Goal: Task Accomplishment & Management: Complete application form

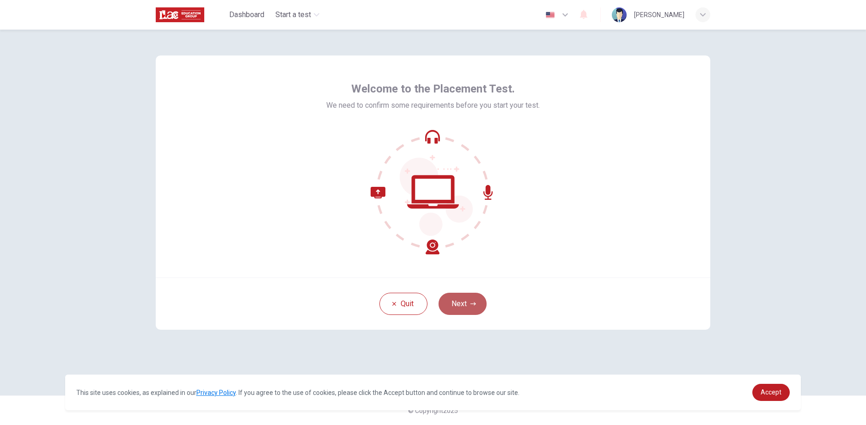
click at [467, 310] on button "Next" at bounding box center [463, 304] width 48 height 22
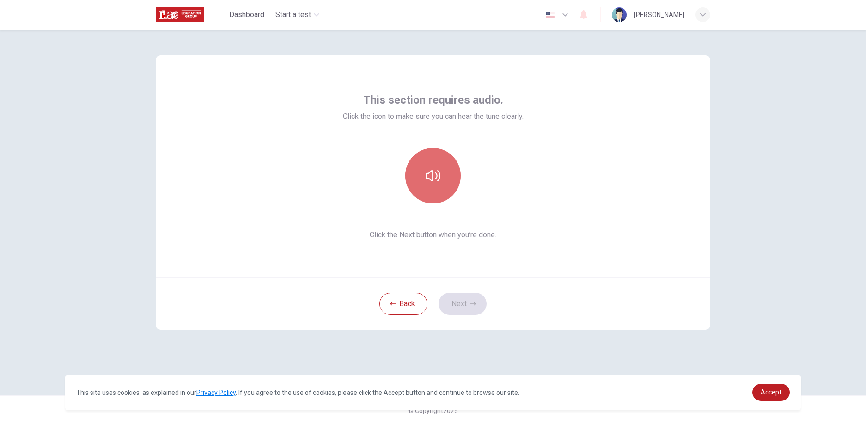
click at [430, 192] on button "button" at bounding box center [432, 175] width 55 height 55
click at [469, 300] on button "Next" at bounding box center [463, 304] width 48 height 22
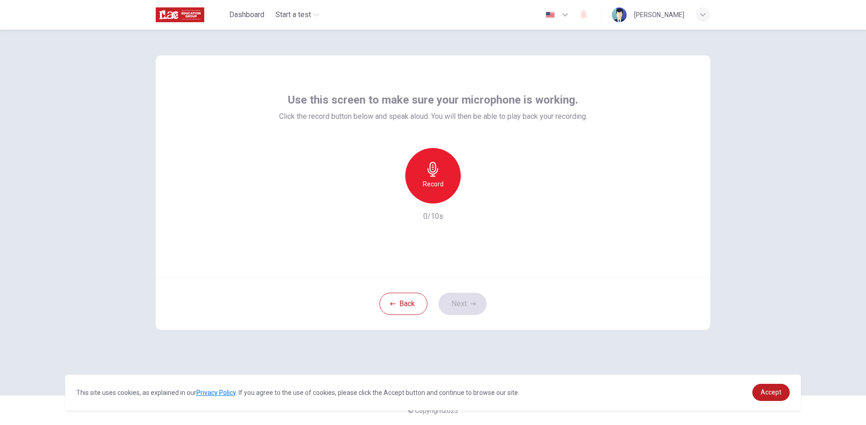
click at [431, 186] on h6 "Record" at bounding box center [433, 183] width 21 height 11
click at [438, 195] on div "Stop" at bounding box center [432, 175] width 55 height 55
click at [462, 299] on button "Next" at bounding box center [463, 304] width 48 height 22
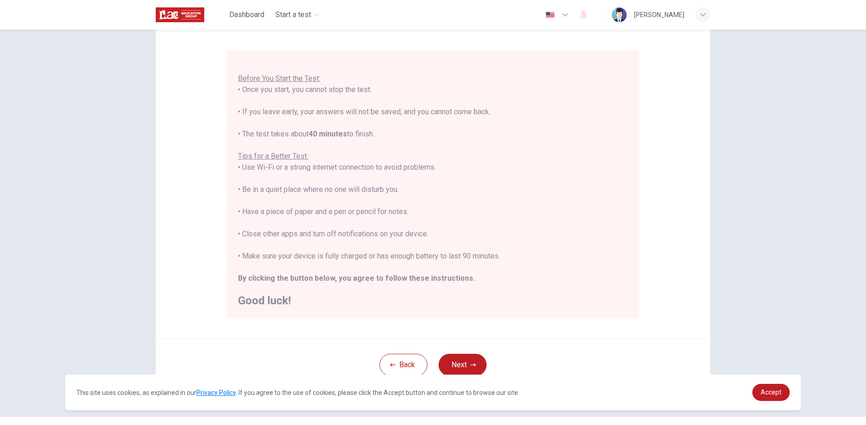
scroll to position [89, 0]
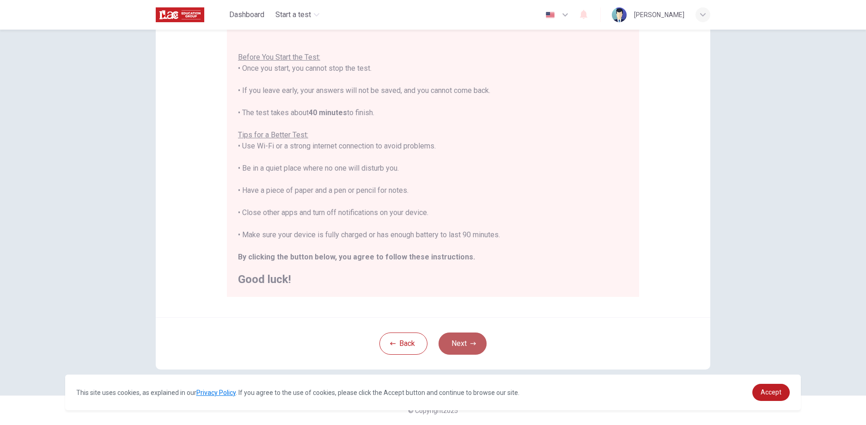
click at [467, 340] on button "Next" at bounding box center [463, 343] width 48 height 22
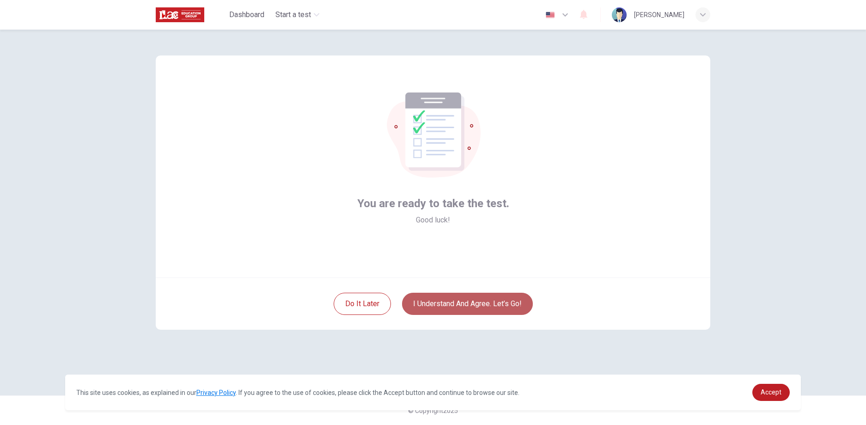
click at [466, 309] on button "I understand and agree. Let’s go!" at bounding box center [467, 304] width 131 height 22
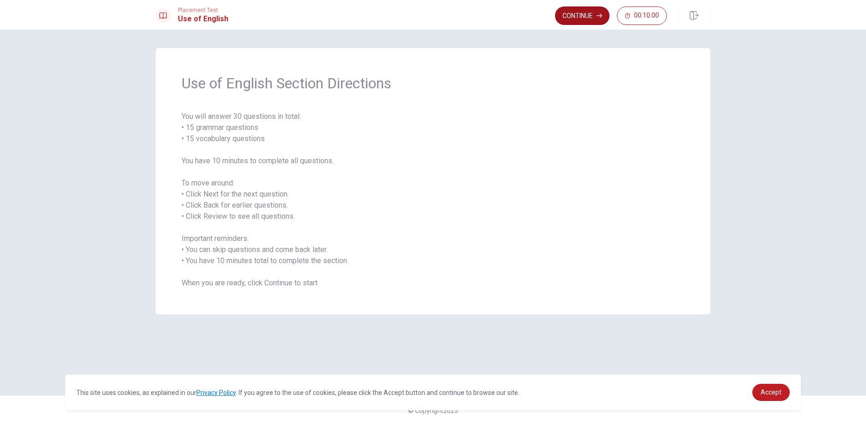
click at [573, 17] on button "Continue" at bounding box center [582, 15] width 55 height 18
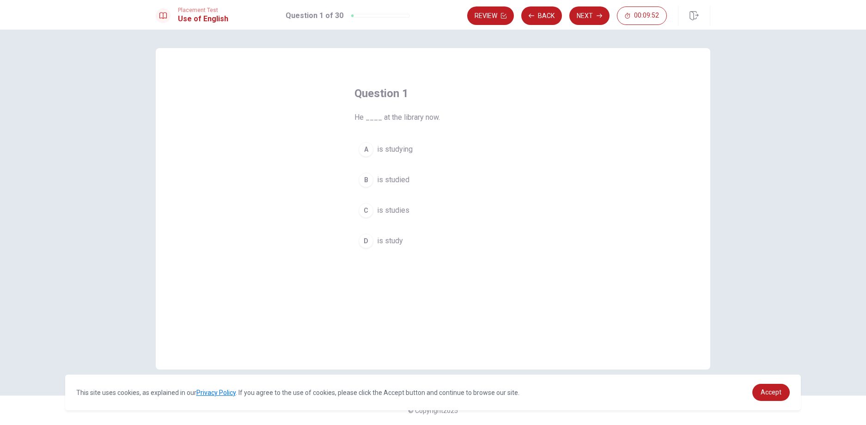
click at [414, 151] on button "A is studying" at bounding box center [433, 149] width 157 height 23
click at [582, 18] on button "Next" at bounding box center [590, 15] width 40 height 18
click at [367, 208] on div "C" at bounding box center [366, 210] width 15 height 15
click at [581, 24] on button "Next" at bounding box center [590, 15] width 40 height 18
click at [402, 242] on span "have lived" at bounding box center [393, 240] width 33 height 11
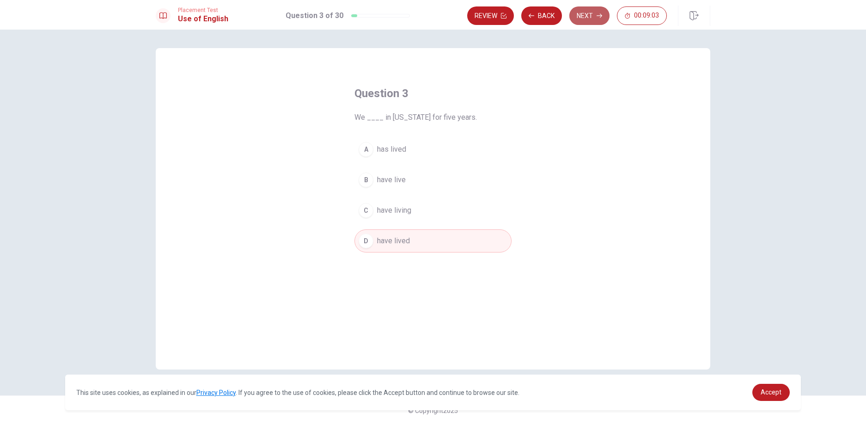
click at [586, 18] on button "Next" at bounding box center [590, 15] width 40 height 18
click at [413, 182] on button "B have been" at bounding box center [433, 179] width 157 height 23
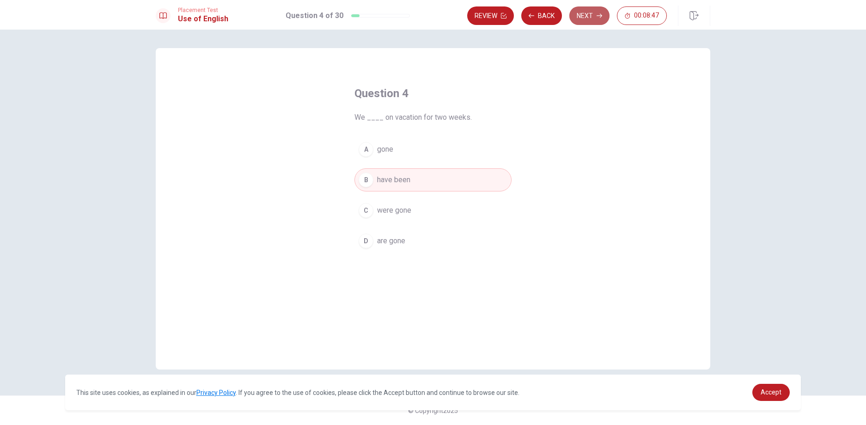
click at [583, 20] on button "Next" at bounding box center [590, 15] width 40 height 18
click at [412, 211] on button "C run" at bounding box center [433, 210] width 157 height 23
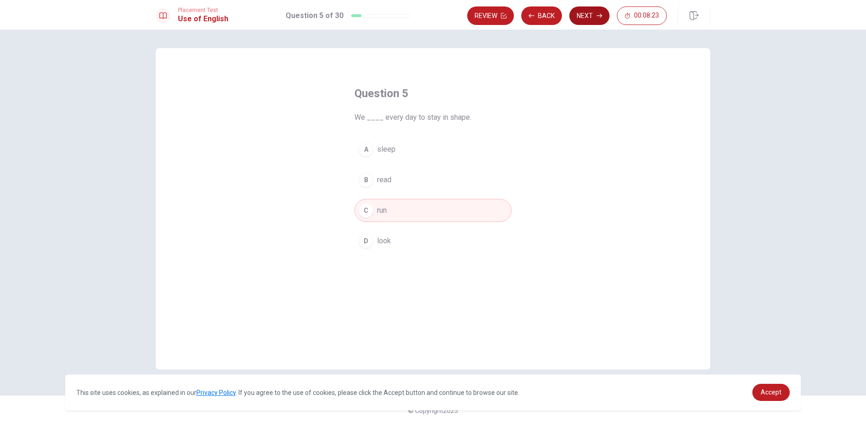
click at [592, 21] on button "Next" at bounding box center [590, 15] width 40 height 18
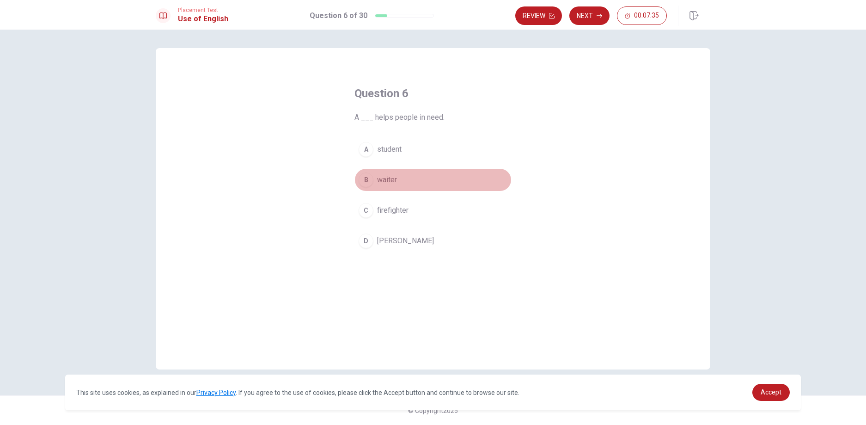
click at [394, 179] on span "waiter" at bounding box center [387, 179] width 20 height 11
click at [598, 20] on button "Next" at bounding box center [590, 15] width 40 height 18
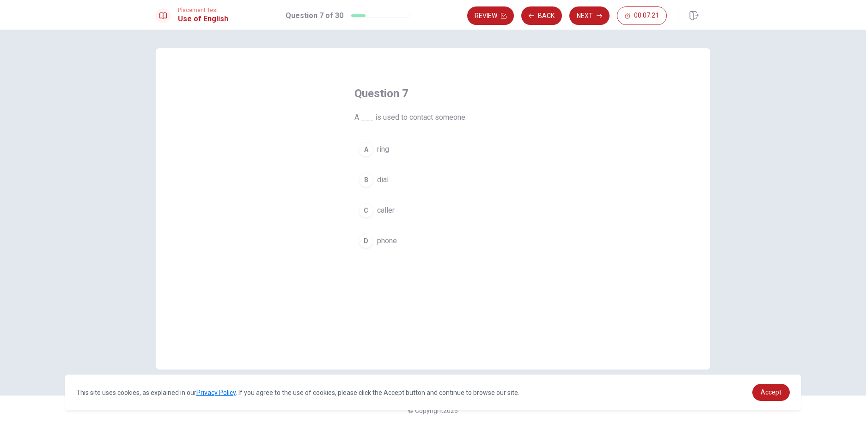
click at [394, 242] on span "phone" at bounding box center [387, 240] width 20 height 11
click at [587, 13] on button "Next" at bounding box center [590, 15] width 40 height 18
click at [401, 212] on button "C artist" at bounding box center [433, 210] width 157 height 23
click at [591, 16] on button "Next" at bounding box center [590, 15] width 40 height 18
click at [389, 145] on span "cold" at bounding box center [384, 149] width 14 height 11
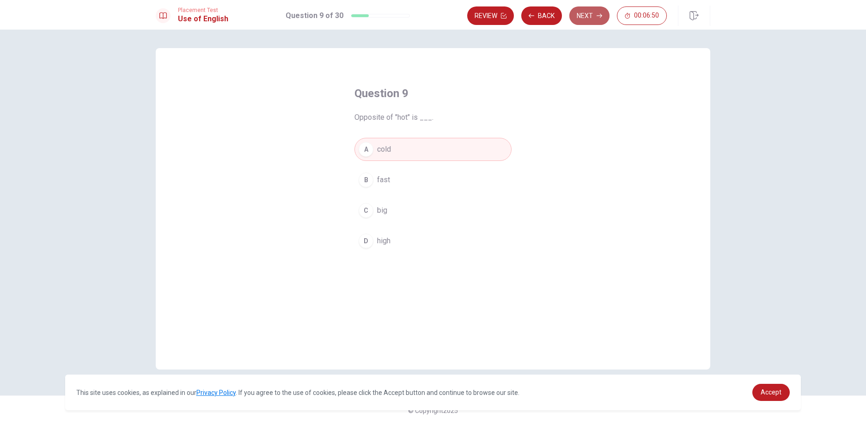
click at [582, 20] on button "Next" at bounding box center [590, 15] width 40 height 18
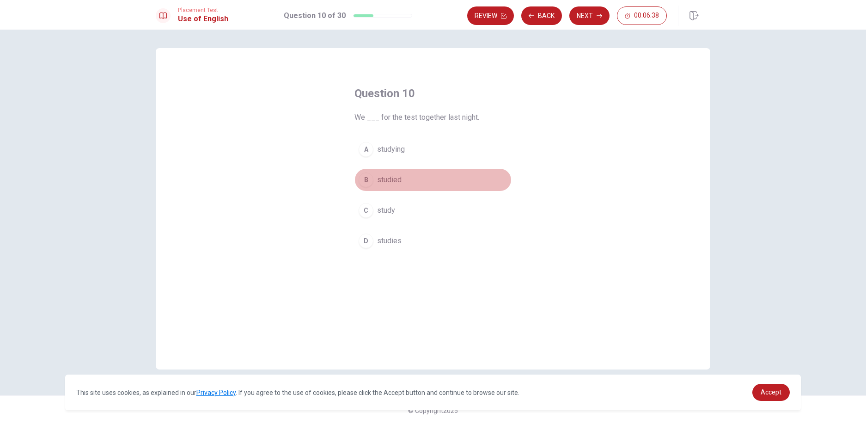
click at [410, 181] on button "B studied" at bounding box center [433, 179] width 157 height 23
click at [587, 21] on button "Next" at bounding box center [590, 15] width 40 height 18
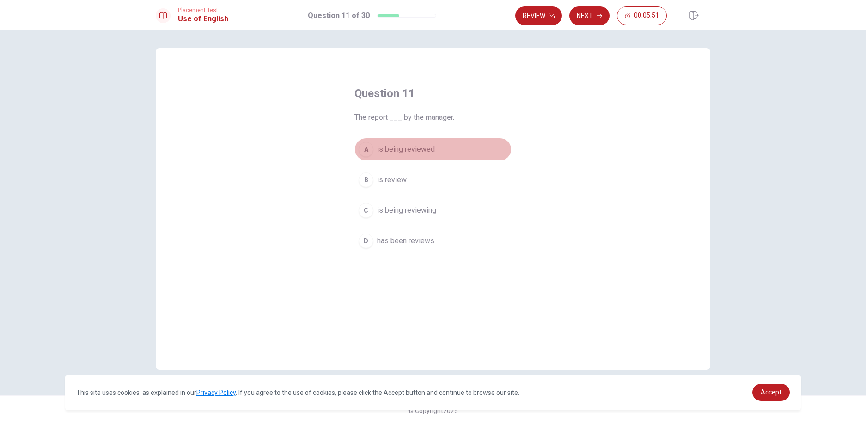
click at [405, 145] on span "is being reviewed" at bounding box center [406, 149] width 58 height 11
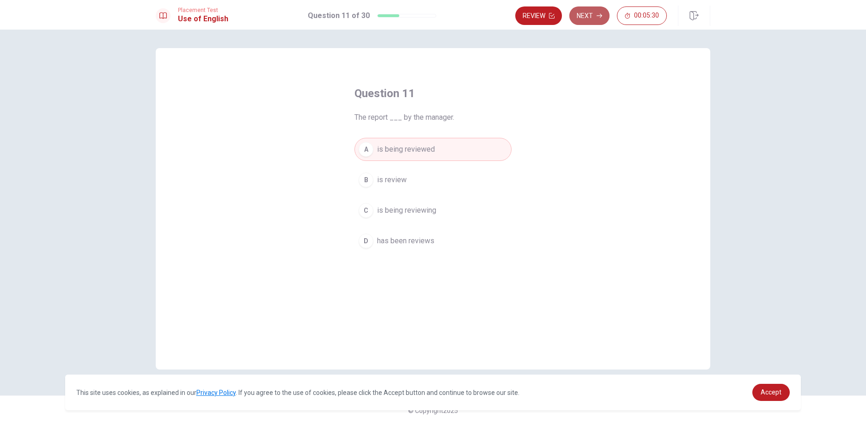
click at [589, 20] on button "Next" at bounding box center [590, 15] width 40 height 18
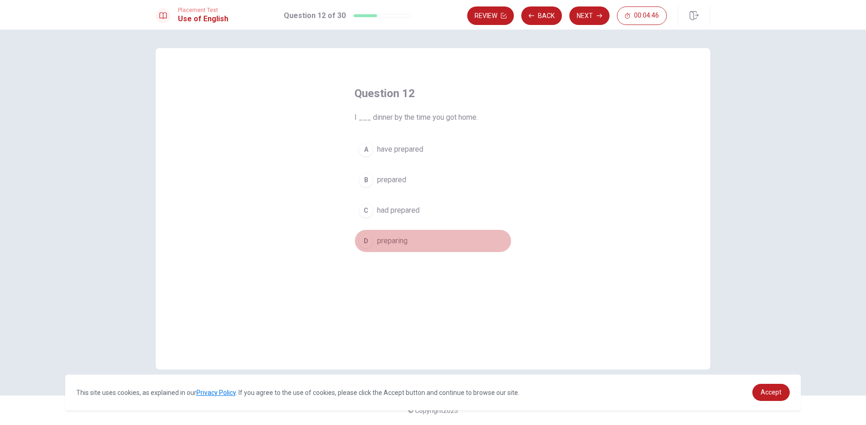
click at [402, 243] on span "preparing" at bounding box center [392, 240] width 31 height 11
click at [601, 20] on button "Next" at bounding box center [590, 15] width 40 height 18
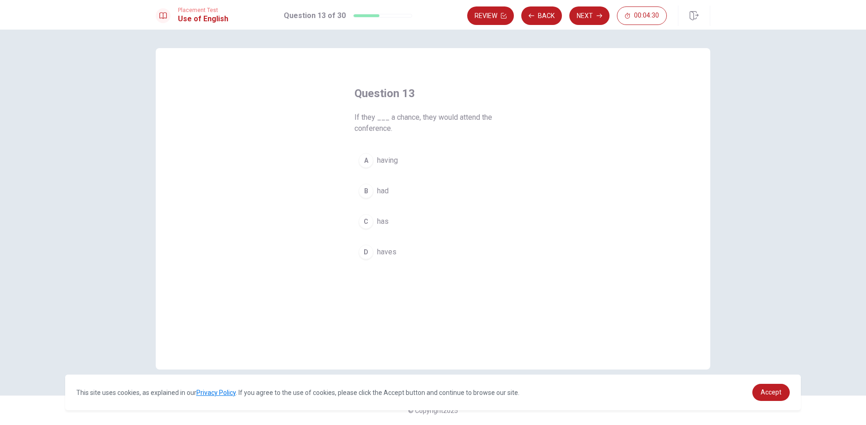
click at [412, 184] on button "B had" at bounding box center [433, 190] width 157 height 23
click at [582, 21] on button "Next" at bounding box center [590, 15] width 40 height 18
click at [416, 148] on span "was studying" at bounding box center [398, 149] width 43 height 11
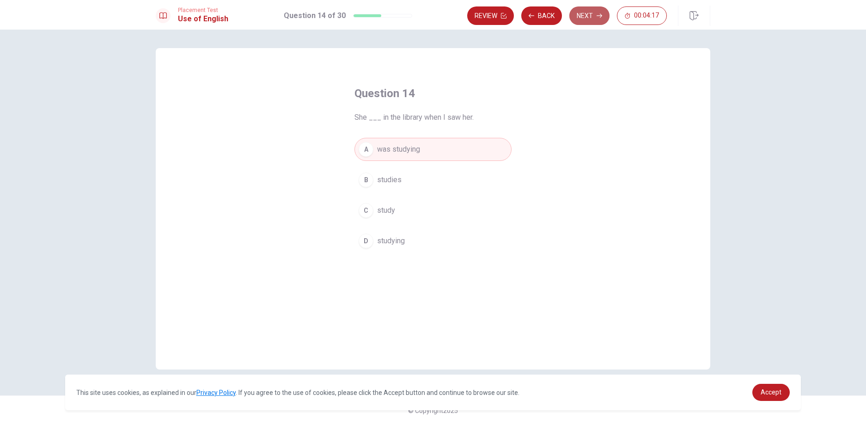
click at [582, 22] on button "Next" at bounding box center [590, 15] width 40 height 18
click at [403, 241] on span "easy to use" at bounding box center [396, 240] width 38 height 11
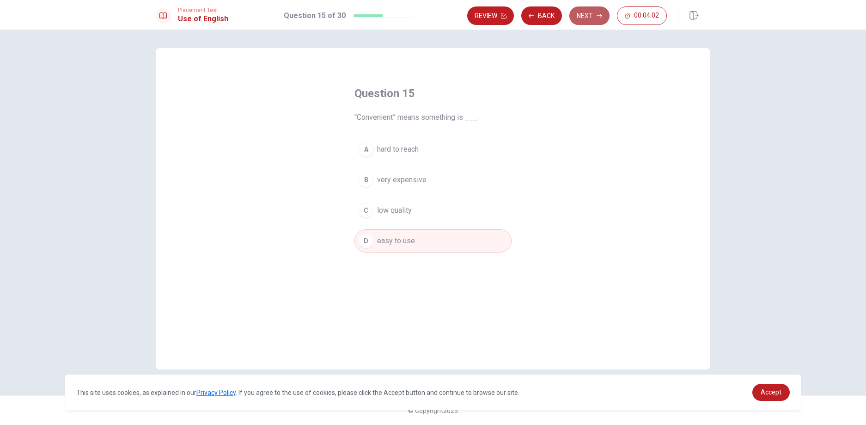
click at [598, 23] on button "Next" at bounding box center [590, 15] width 40 height 18
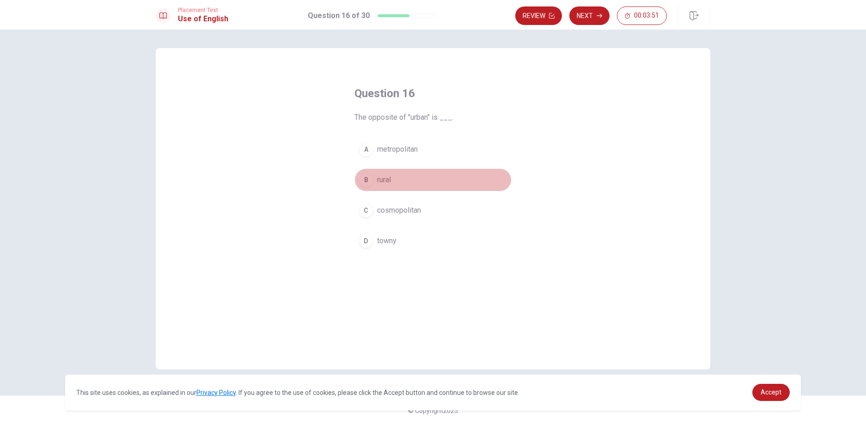
click at [389, 187] on button "B rural" at bounding box center [433, 179] width 157 height 23
click at [589, 21] on button "Next" at bounding box center [590, 15] width 40 height 18
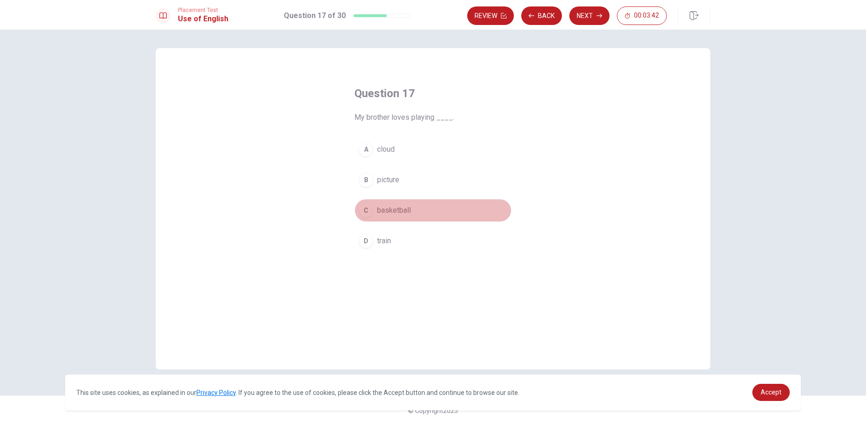
click at [415, 214] on button "C basketball" at bounding box center [433, 210] width 157 height 23
click at [584, 18] on button "Next" at bounding box center [590, 15] width 40 height 18
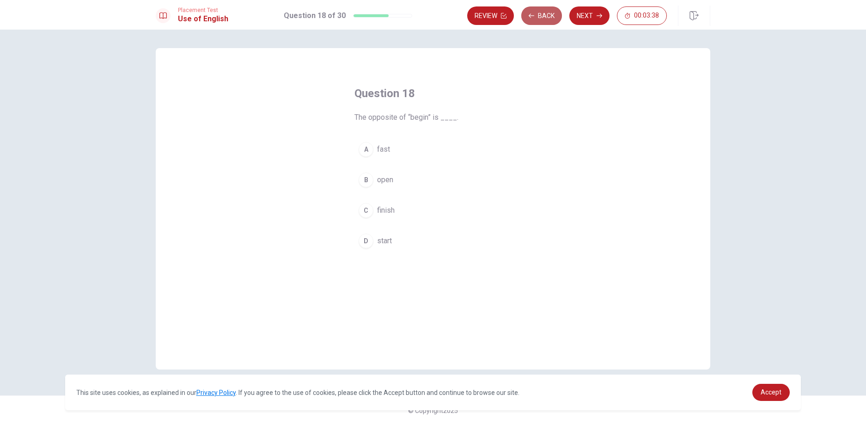
click at [540, 21] on button "Back" at bounding box center [541, 15] width 41 height 18
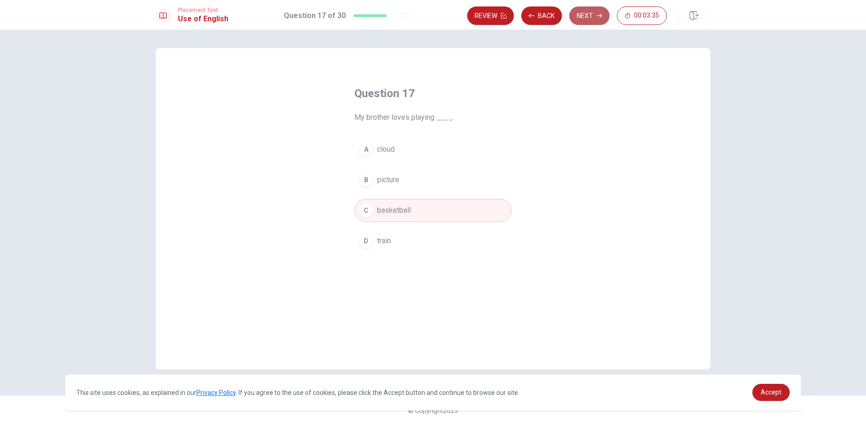
click at [587, 17] on button "Next" at bounding box center [590, 15] width 40 height 18
click at [396, 210] on button "C finish" at bounding box center [433, 210] width 157 height 23
click at [581, 16] on button "Next" at bounding box center [590, 15] width 40 height 18
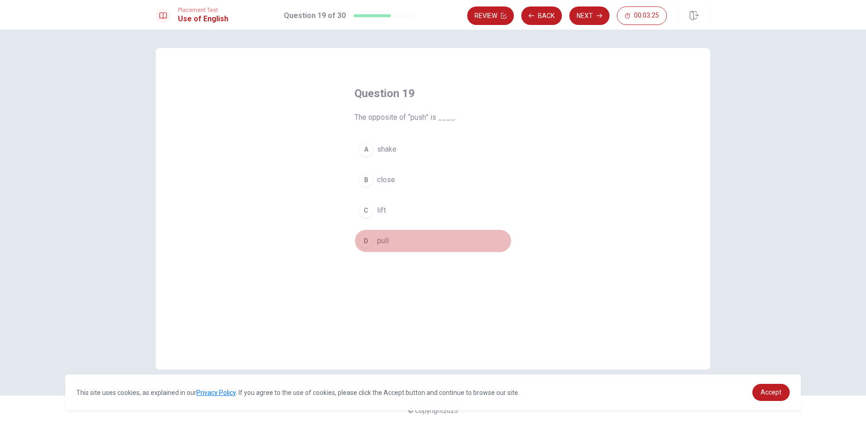
click at [385, 239] on span "pull" at bounding box center [383, 240] width 12 height 11
click at [576, 18] on button "Next" at bounding box center [590, 15] width 40 height 18
click at [421, 183] on button "B visited" at bounding box center [433, 179] width 157 height 23
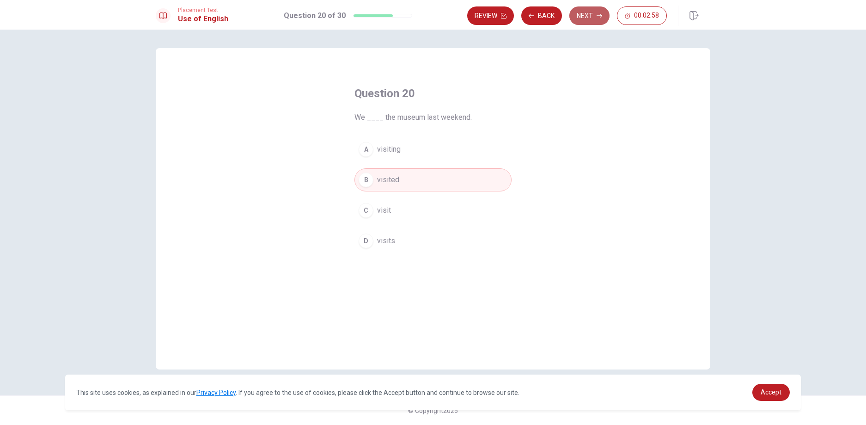
click at [587, 18] on button "Next" at bounding box center [590, 15] width 40 height 18
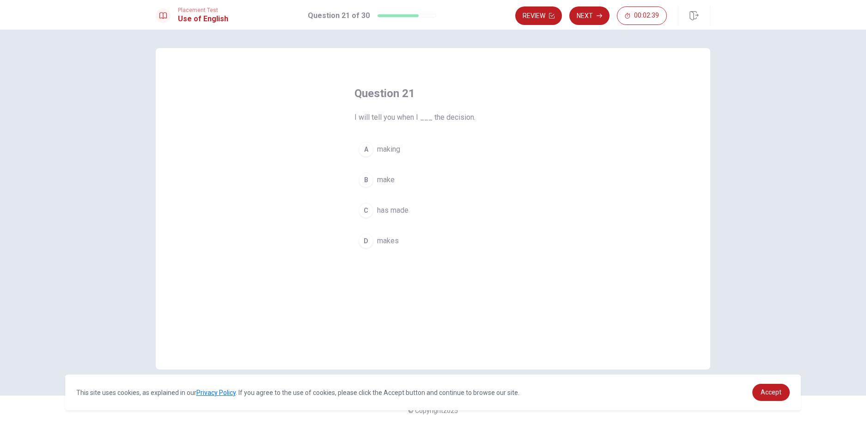
click at [403, 179] on button "B make" at bounding box center [433, 179] width 157 height 23
click at [595, 16] on button "Next" at bounding box center [590, 15] width 40 height 18
click at [443, 149] on button "A studying" at bounding box center [433, 149] width 157 height 23
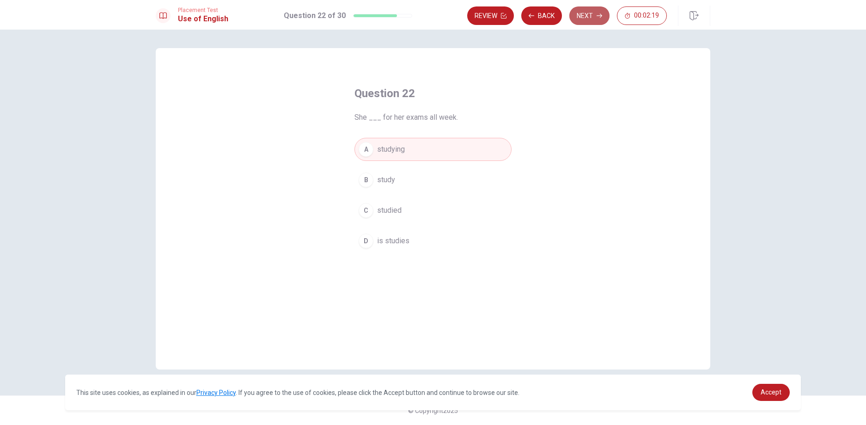
click at [586, 23] on button "Next" at bounding box center [590, 15] width 40 height 18
click at [400, 178] on span "will call" at bounding box center [389, 179] width 24 height 11
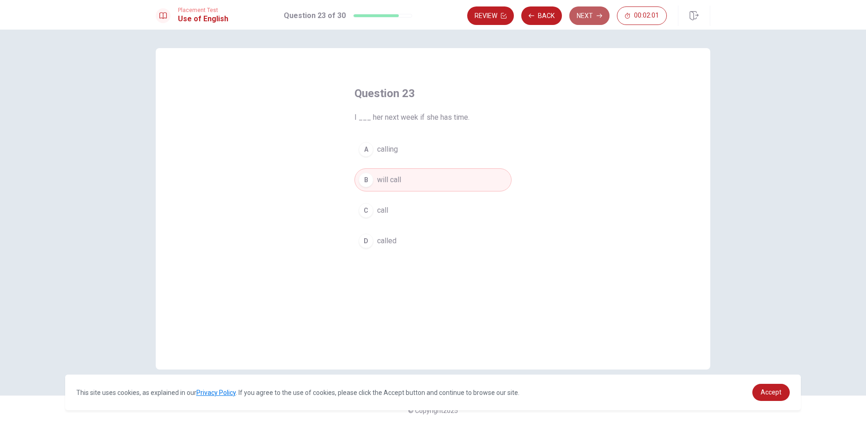
click at [587, 19] on button "Next" at bounding box center [590, 15] width 40 height 18
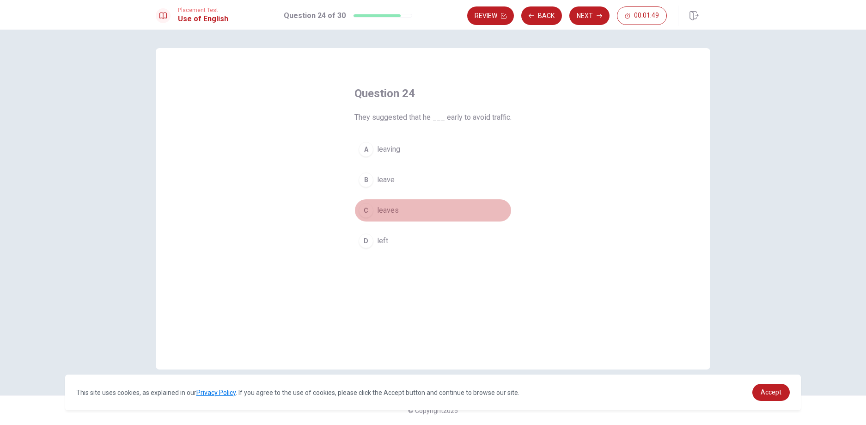
click at [405, 202] on button "C leaves" at bounding box center [433, 210] width 157 height 23
click at [584, 19] on button "Next" at bounding box center [590, 15] width 40 height 18
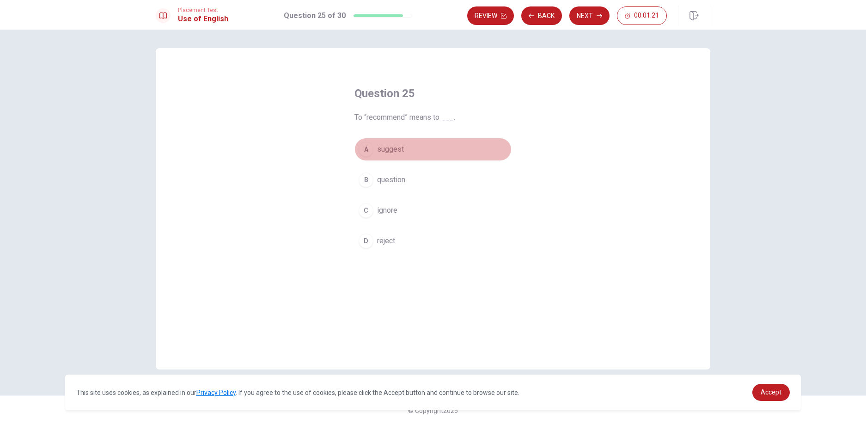
click at [409, 146] on button "A suggest" at bounding box center [433, 149] width 157 height 23
click at [599, 18] on icon "button" at bounding box center [600, 16] width 6 height 6
click at [398, 155] on button "A join" at bounding box center [433, 149] width 157 height 23
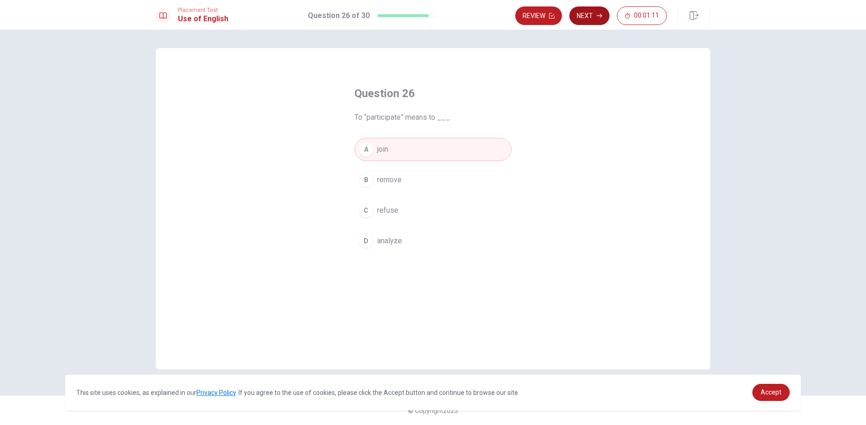
click at [584, 23] on button "Next" at bounding box center [590, 15] width 40 height 18
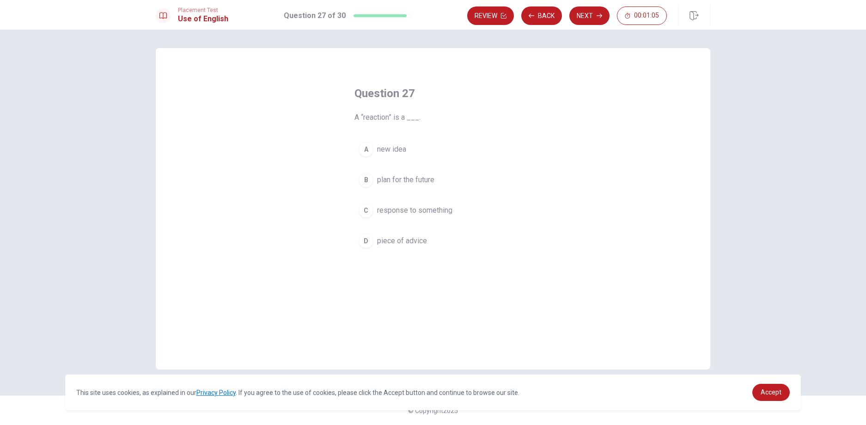
click at [437, 209] on span "response to something" at bounding box center [414, 210] width 75 height 11
click at [586, 23] on button "Next" at bounding box center [590, 15] width 40 height 18
click at [434, 184] on button "B assess" at bounding box center [433, 179] width 157 height 23
click at [590, 21] on button "Next" at bounding box center [590, 15] width 40 height 18
click at [423, 152] on span "a result of an action" at bounding box center [408, 149] width 63 height 11
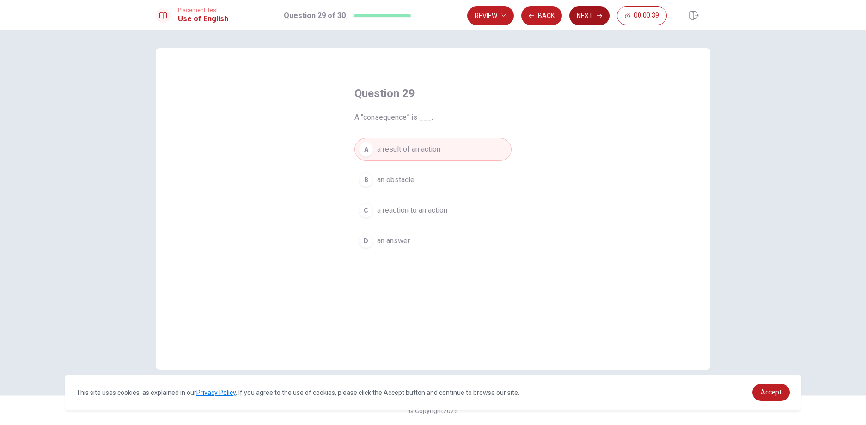
click at [584, 10] on button "Next" at bounding box center [590, 15] width 40 height 18
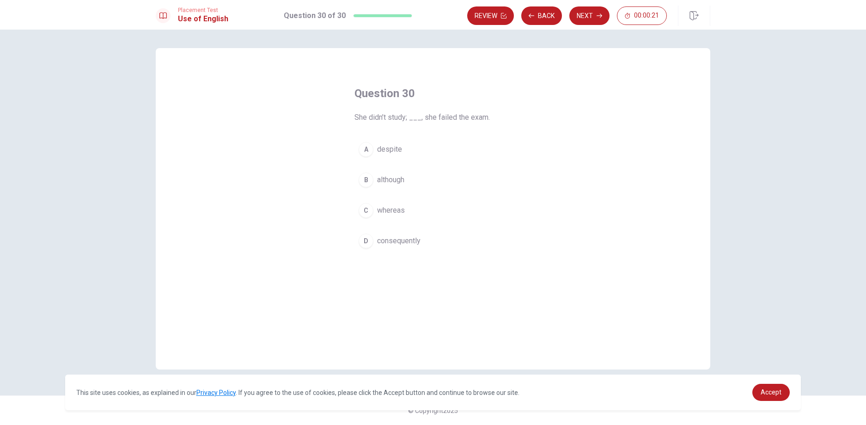
click at [421, 243] on span "consequently" at bounding box center [398, 240] width 43 height 11
click at [594, 19] on button "Next" at bounding box center [590, 15] width 40 height 18
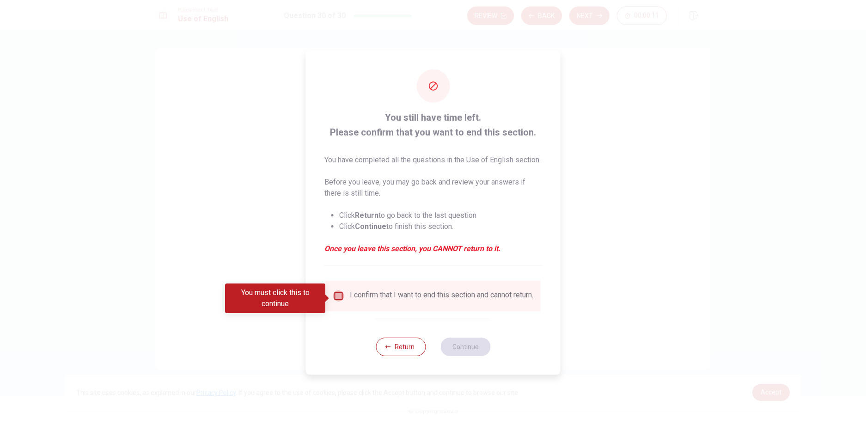
click at [336, 298] on input "You must click this to continue" at bounding box center [338, 295] width 11 height 11
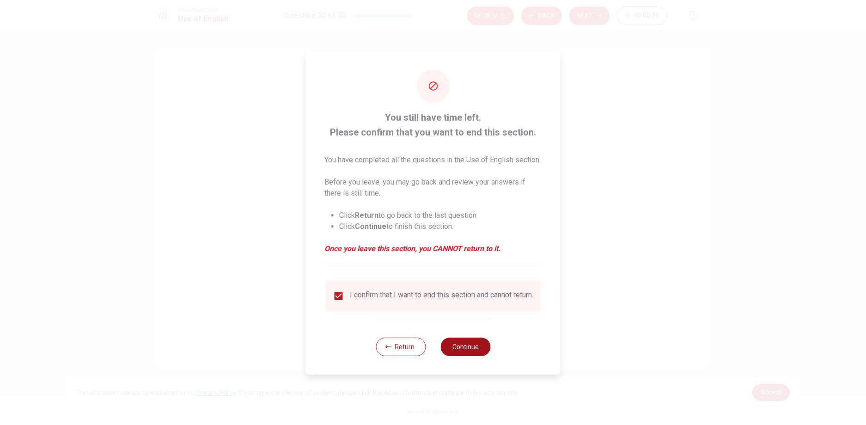
click at [462, 352] on button "Continue" at bounding box center [466, 346] width 50 height 18
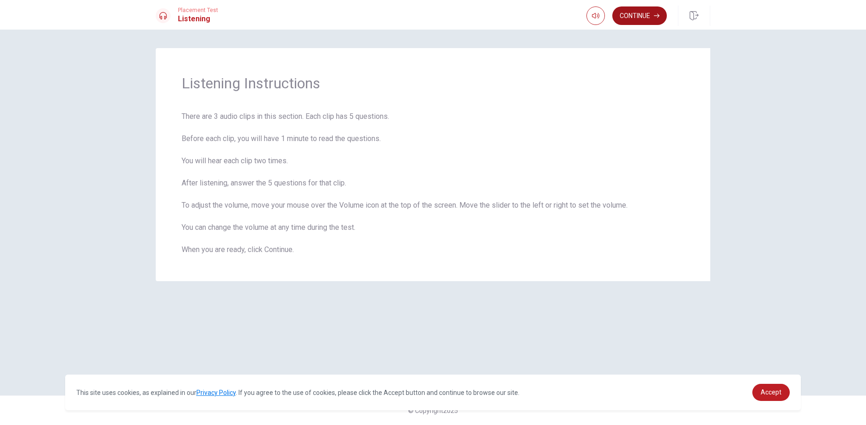
click at [641, 12] on button "Continue" at bounding box center [640, 15] width 55 height 18
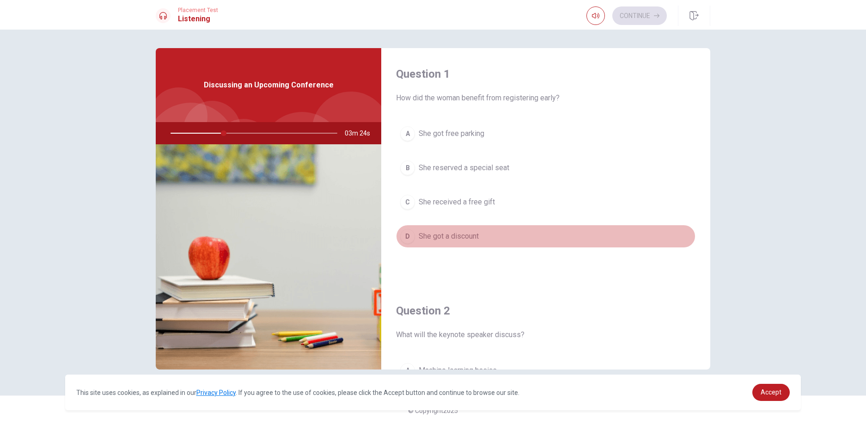
click at [470, 241] on span "She got a discount" at bounding box center [449, 236] width 60 height 11
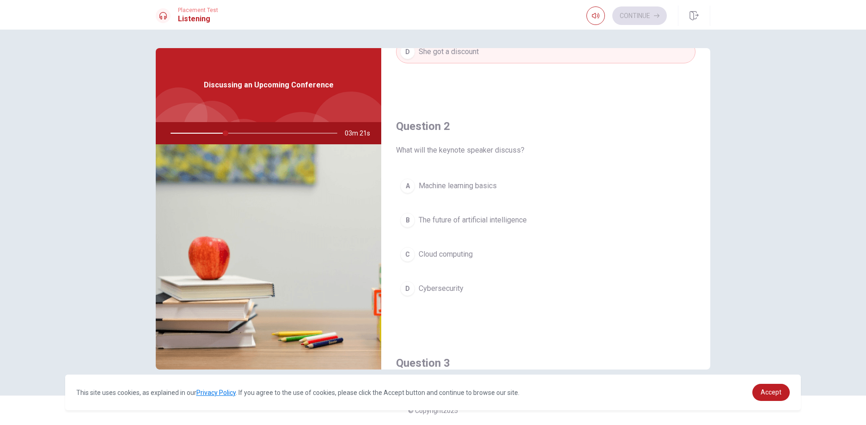
scroll to position [189, 0]
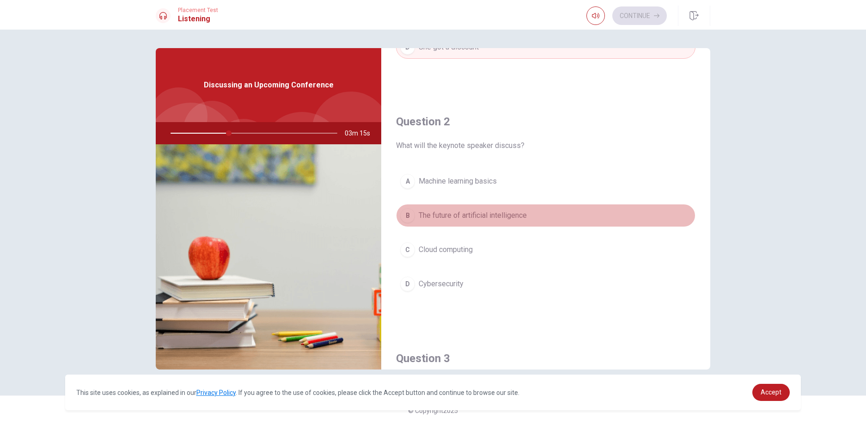
click at [515, 221] on button "B The future of artificial intelligence" at bounding box center [546, 215] width 300 height 23
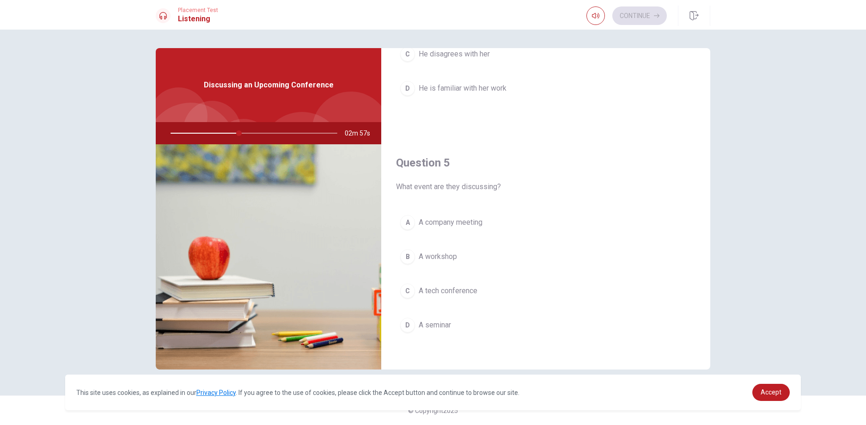
scroll to position [859, 0]
click at [458, 293] on span "A tech conference" at bounding box center [448, 290] width 59 height 11
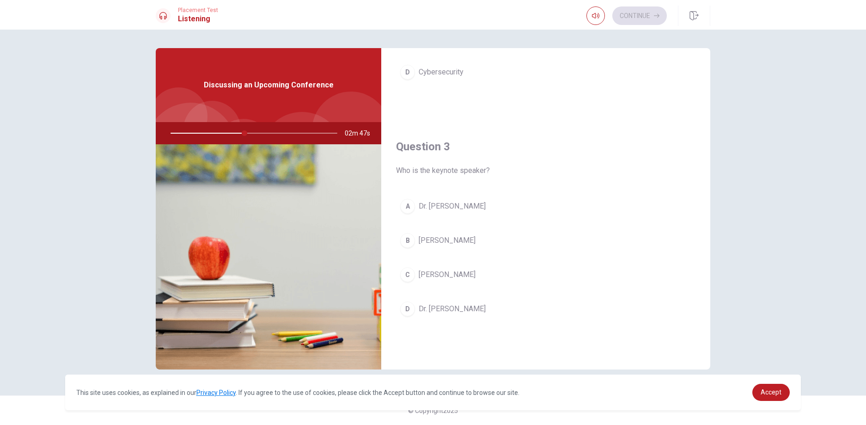
scroll to position [402, 0]
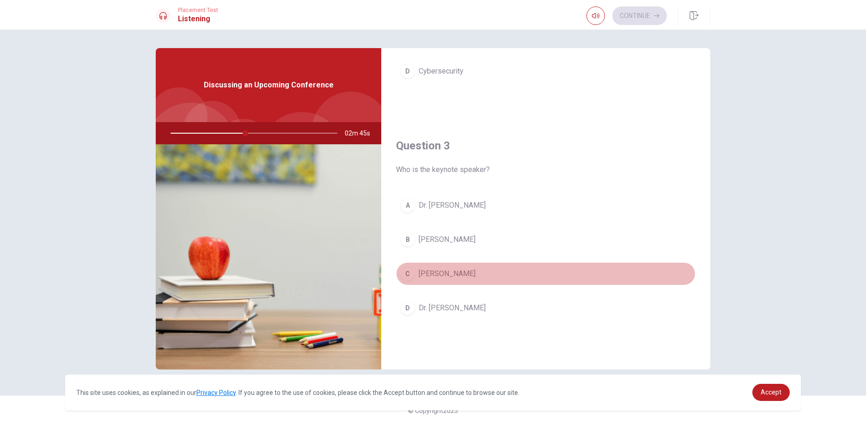
click at [495, 276] on button "C [PERSON_NAME]" at bounding box center [546, 273] width 300 height 23
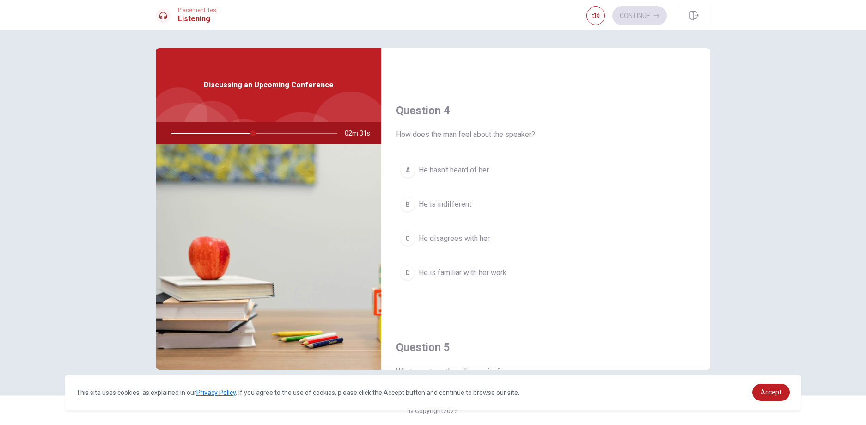
scroll to position [679, 0]
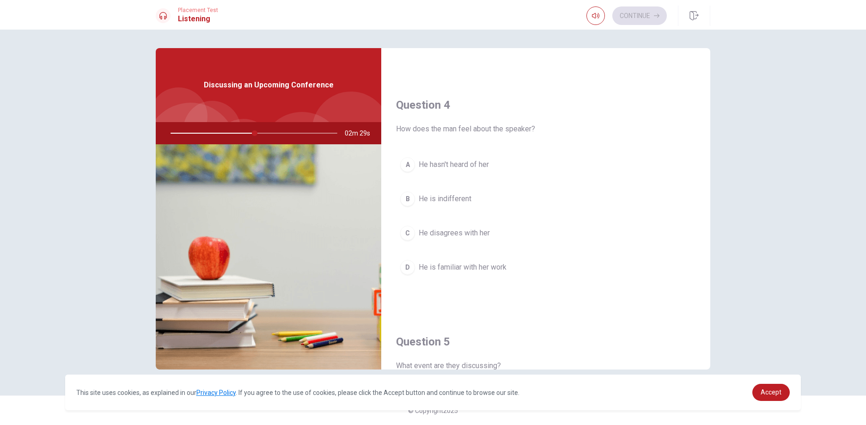
click at [518, 270] on button "D He is familiar with her work" at bounding box center [546, 267] width 300 height 23
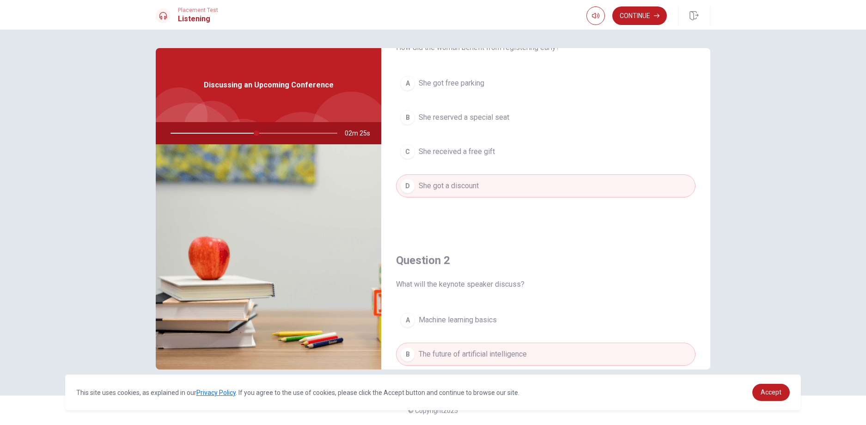
scroll to position [0, 0]
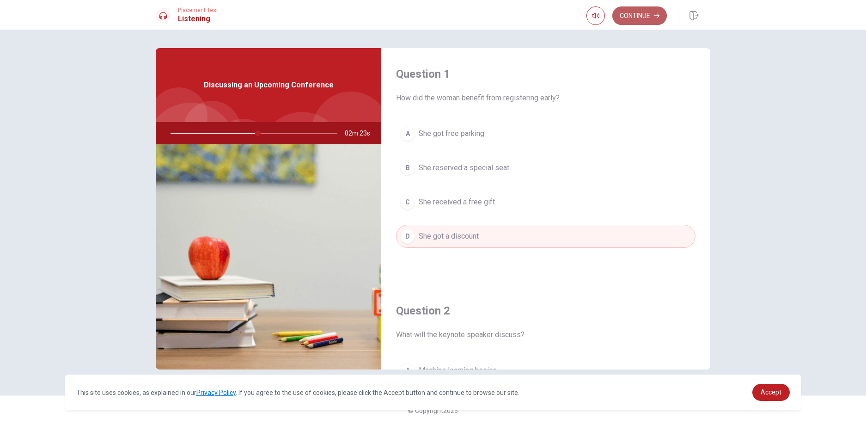
click at [641, 12] on button "Continue" at bounding box center [640, 15] width 55 height 18
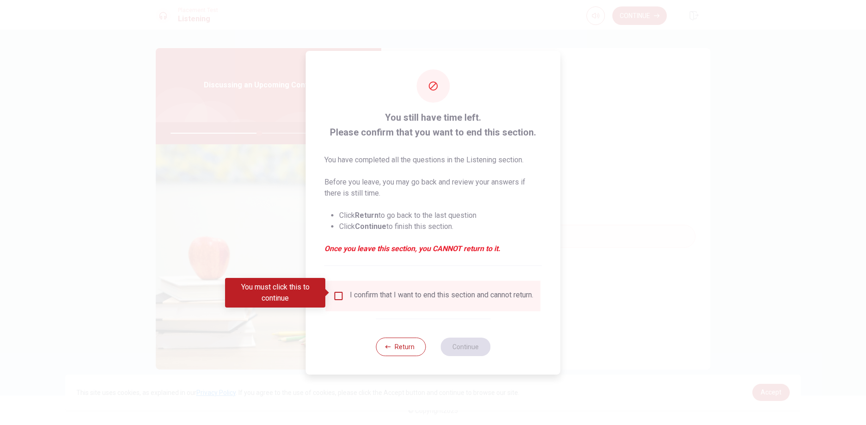
click at [339, 295] on input "You must click this to continue" at bounding box center [338, 295] width 11 height 11
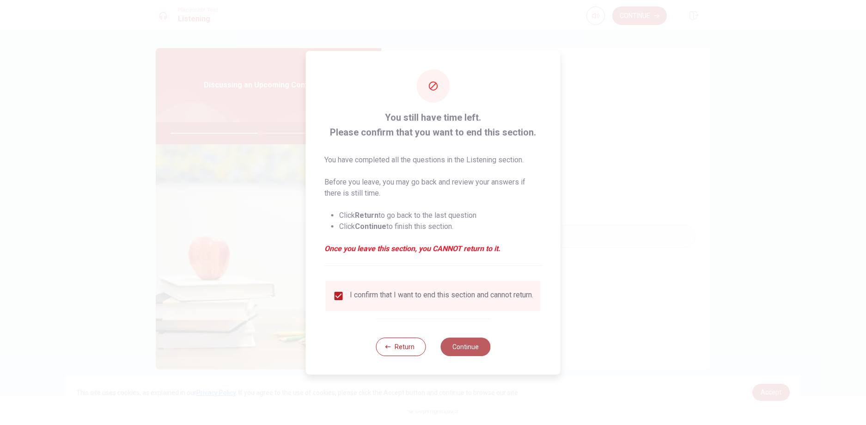
click at [465, 350] on button "Continue" at bounding box center [466, 346] width 50 height 18
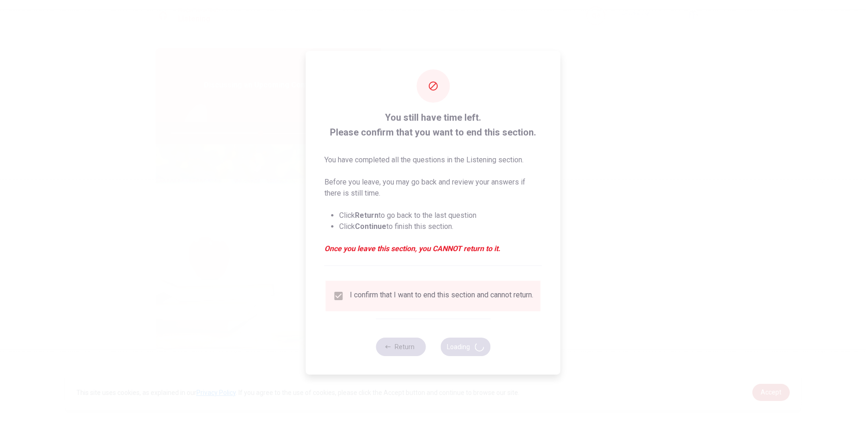
type input "54"
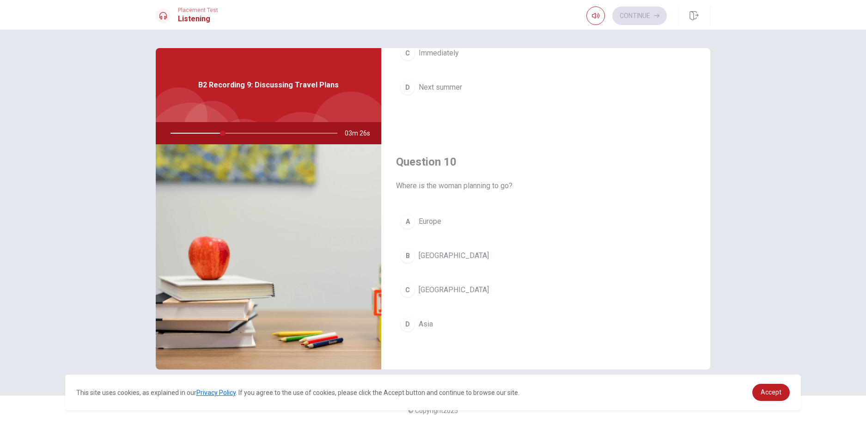
scroll to position [862, 0]
click at [442, 222] on button "A [GEOGRAPHIC_DATA]" at bounding box center [546, 218] width 300 height 23
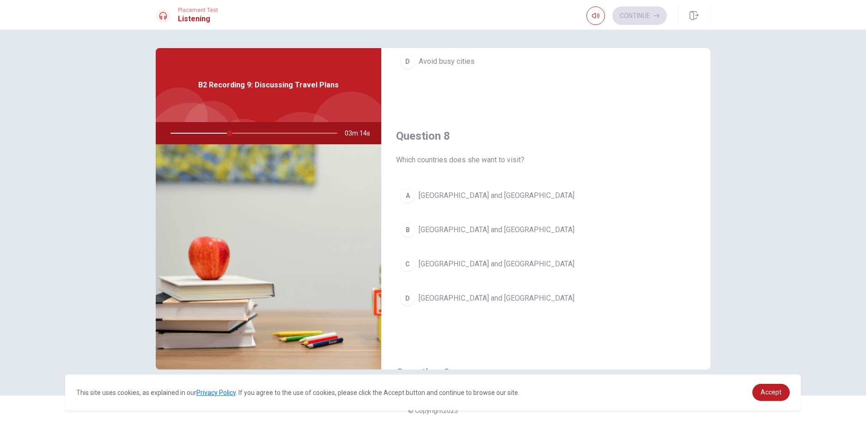
scroll to position [421, 0]
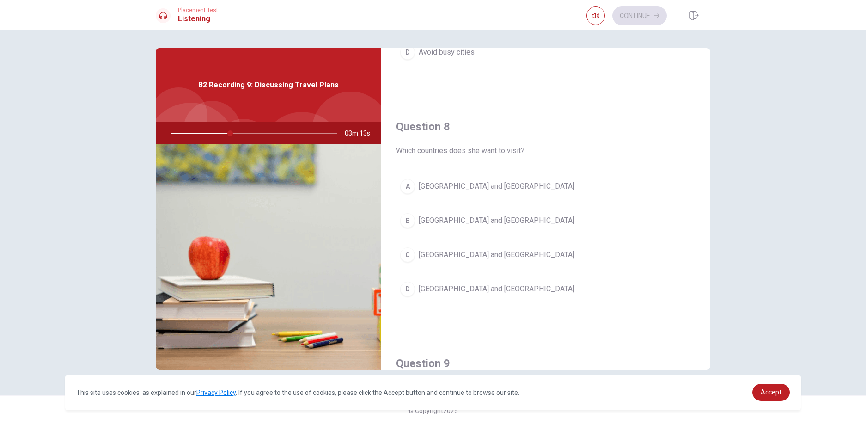
click at [485, 257] on button "C [GEOGRAPHIC_DATA] and [GEOGRAPHIC_DATA]" at bounding box center [546, 254] width 300 height 23
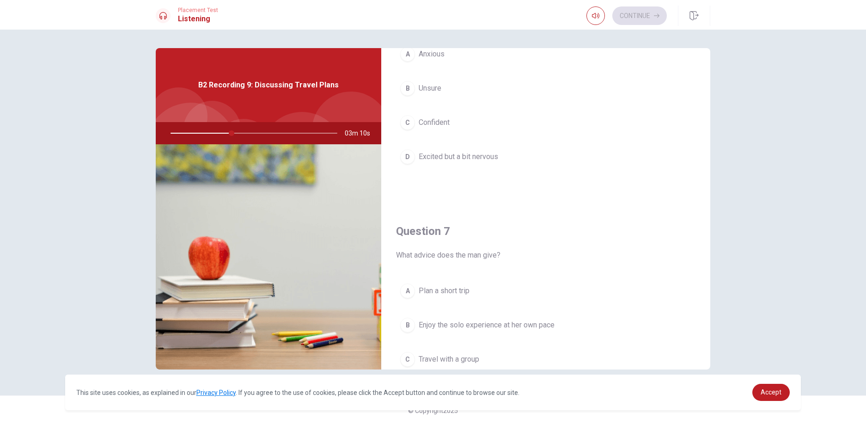
scroll to position [51, 0]
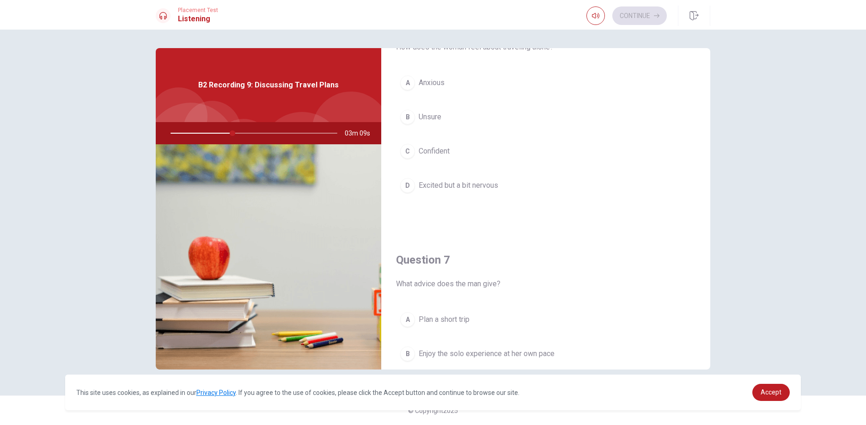
click at [494, 185] on span "Excited but a bit nervous" at bounding box center [459, 185] width 80 height 11
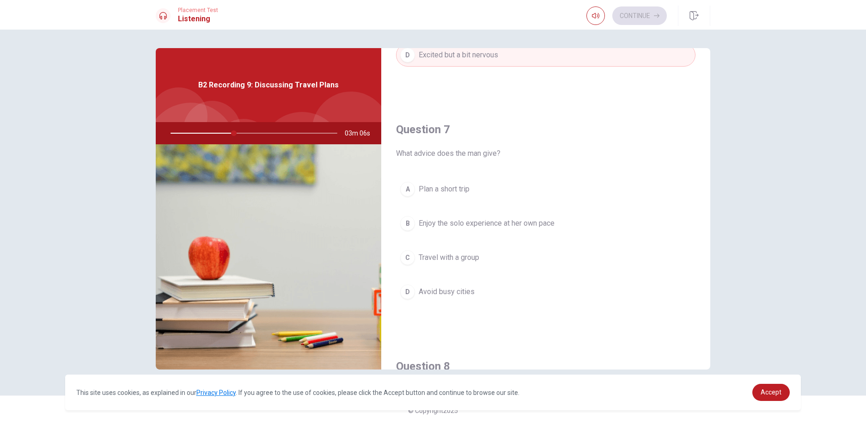
scroll to position [177, 0]
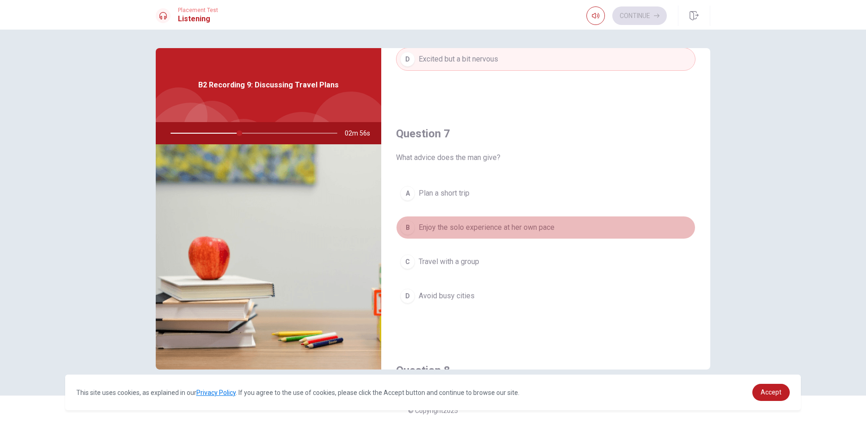
click at [511, 225] on span "Enjoy the solo experience at her own pace" at bounding box center [487, 227] width 136 height 11
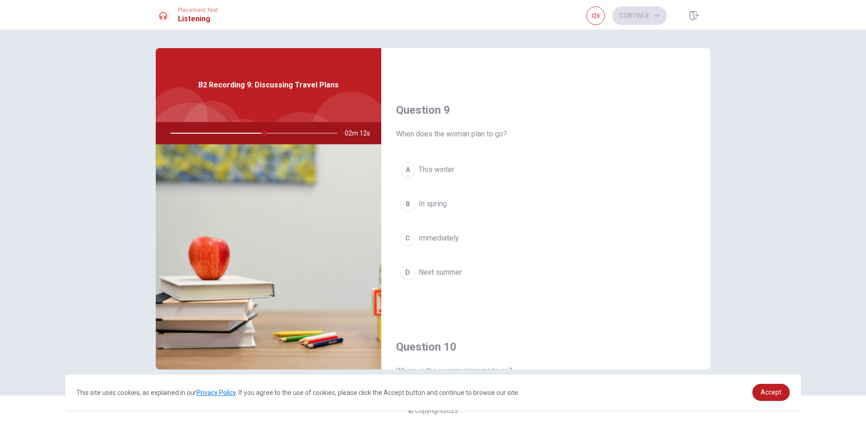
scroll to position [670, 0]
click at [465, 276] on button "D Next summer" at bounding box center [546, 275] width 300 height 23
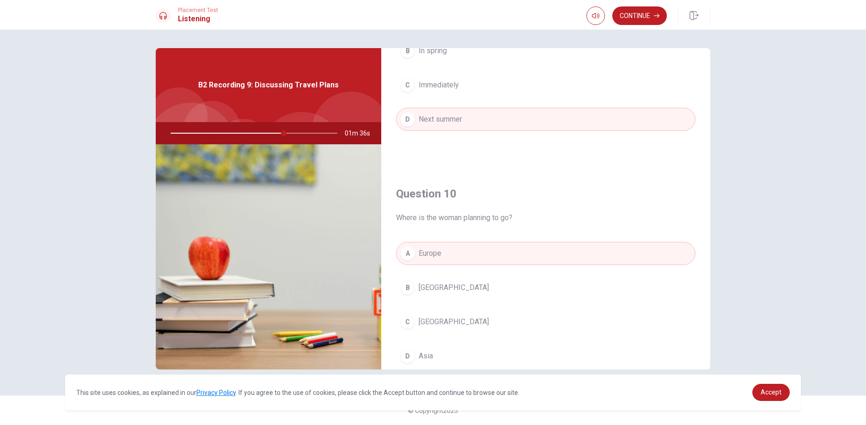
scroll to position [862, 0]
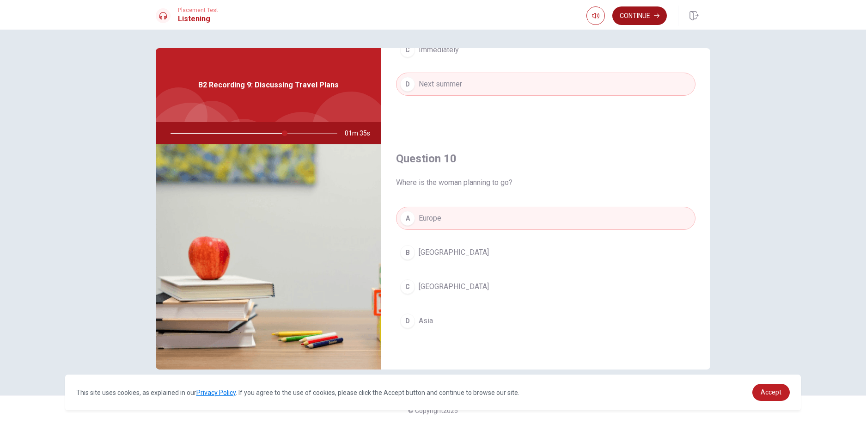
click at [634, 19] on button "Continue" at bounding box center [640, 15] width 55 height 18
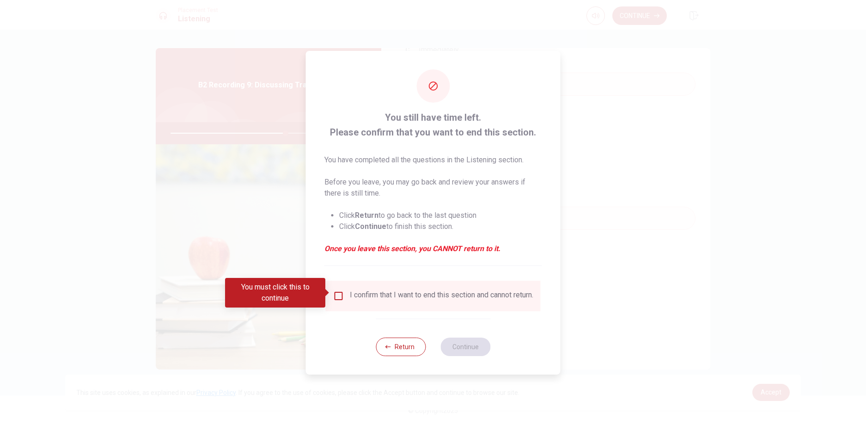
click at [435, 293] on div "I confirm that I want to end this section and cannot return." at bounding box center [442, 295] width 184 height 11
click at [336, 290] on input "You must click this to continue" at bounding box center [338, 295] width 11 height 11
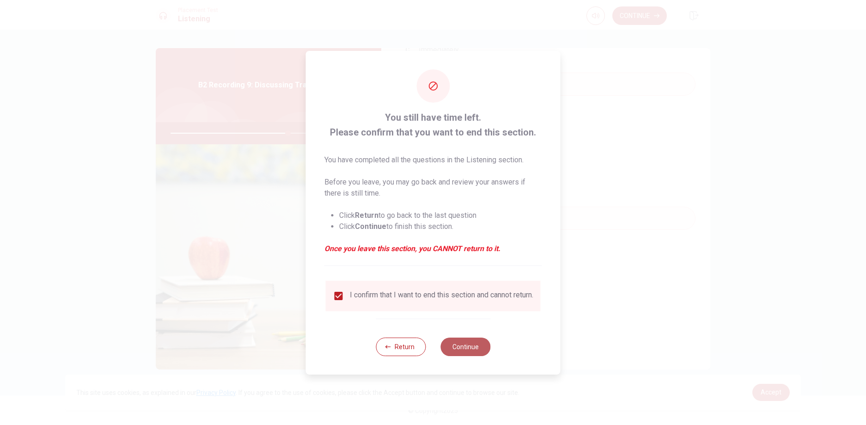
click at [472, 352] on button "Continue" at bounding box center [466, 346] width 50 height 18
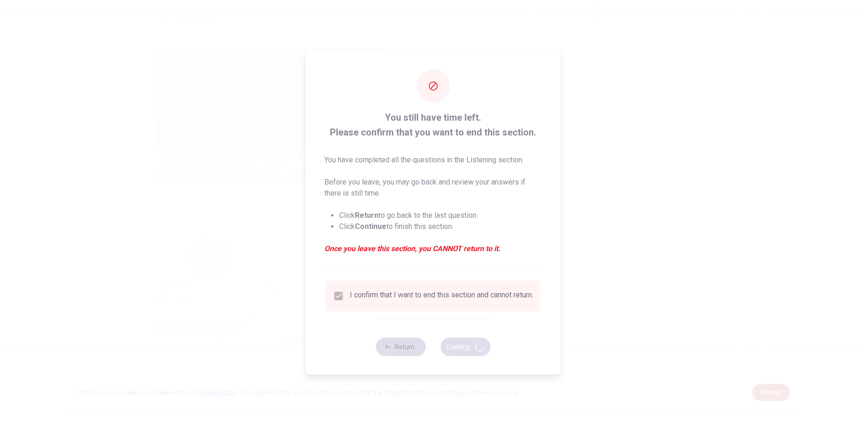
type input "71"
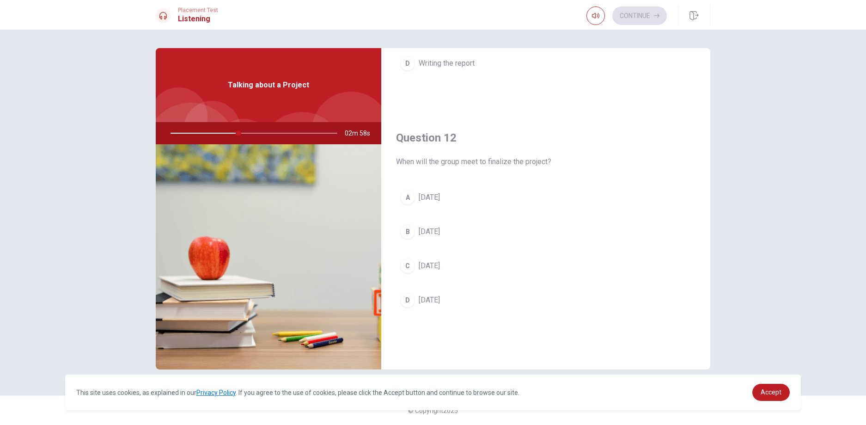
scroll to position [175, 0]
click at [459, 292] on button "D [DATE]" at bounding box center [546, 297] width 300 height 23
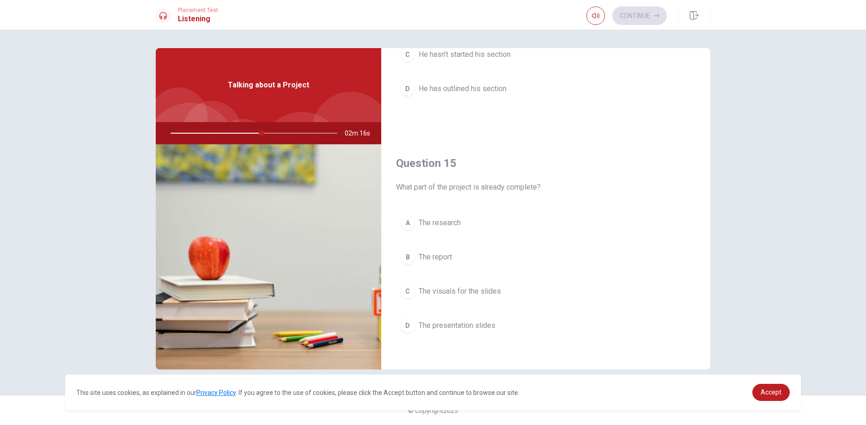
scroll to position [862, 0]
click at [474, 216] on button "A The research" at bounding box center [546, 218] width 300 height 23
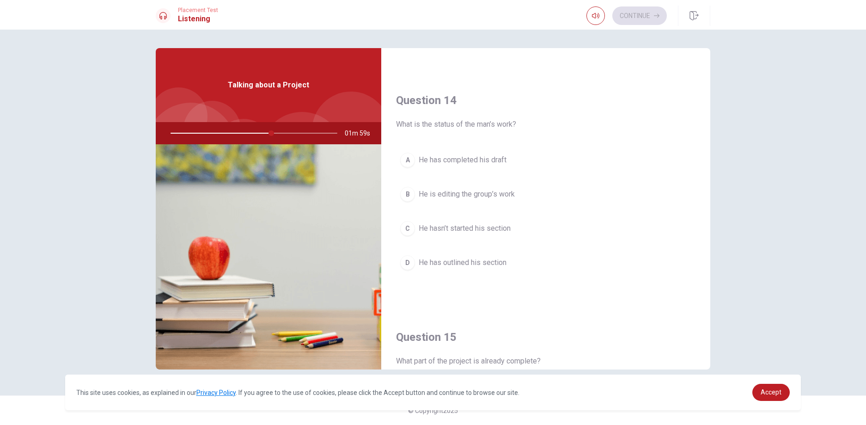
scroll to position [683, 0]
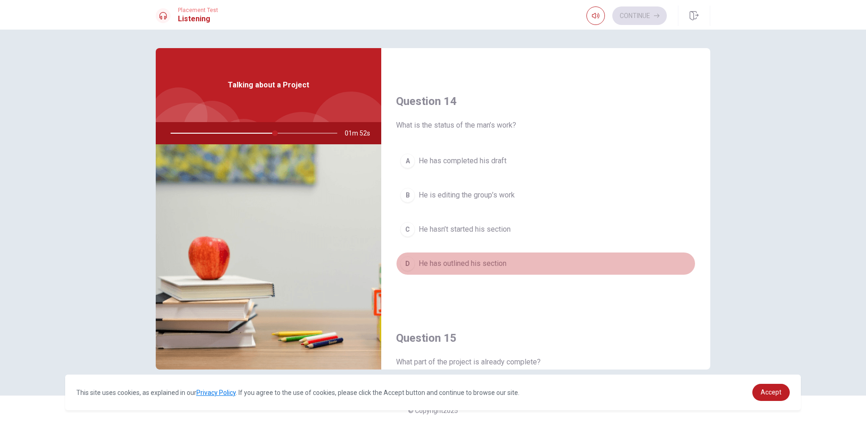
click at [519, 271] on button "D He has outlined his section" at bounding box center [546, 263] width 300 height 23
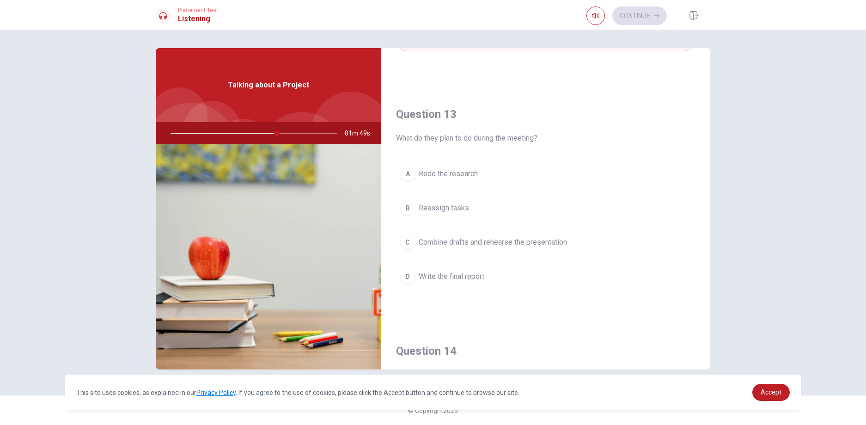
scroll to position [401, 0]
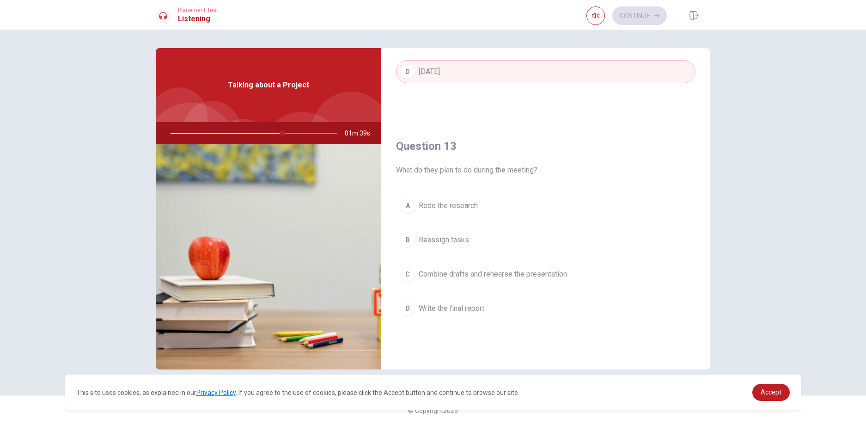
click at [536, 276] on span "Combine drafts and rehearse the presentation" at bounding box center [493, 274] width 148 height 11
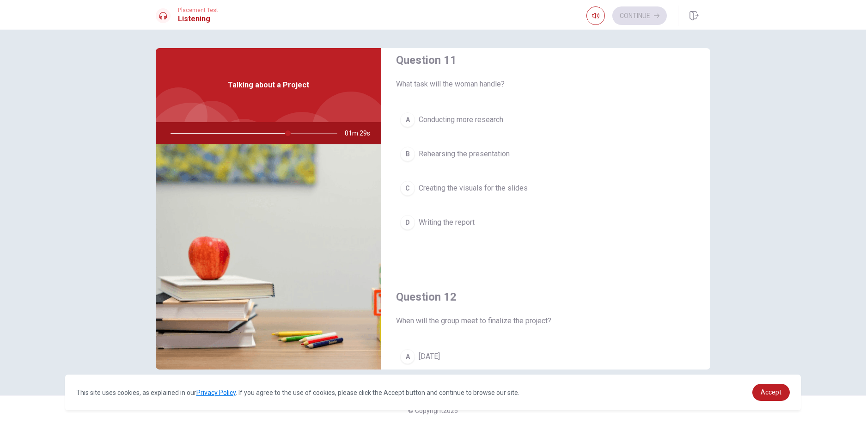
scroll to position [0, 0]
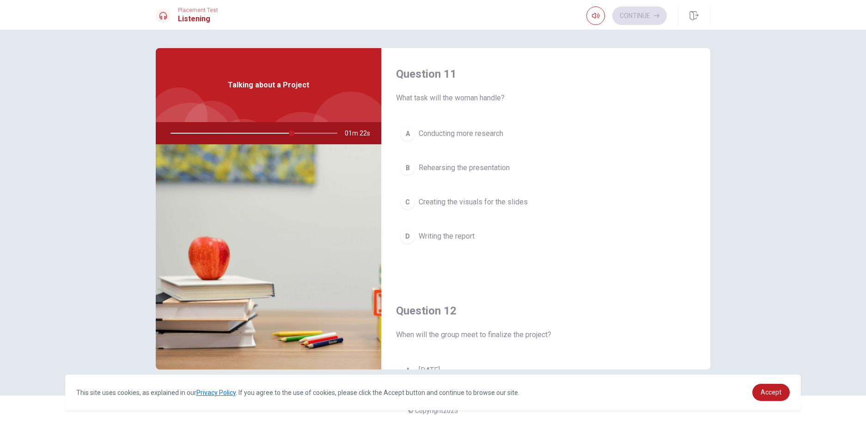
click at [512, 204] on span "Creating the visuals for the slides" at bounding box center [473, 201] width 109 height 11
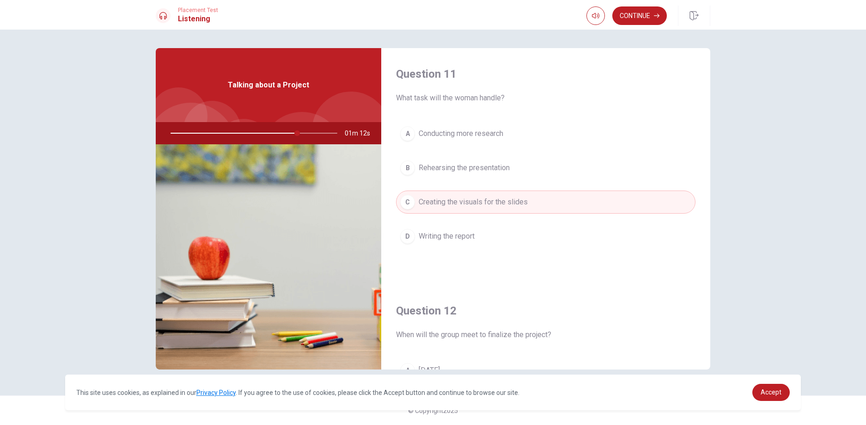
click at [253, 133] on div at bounding box center [251, 133] width 185 height 22
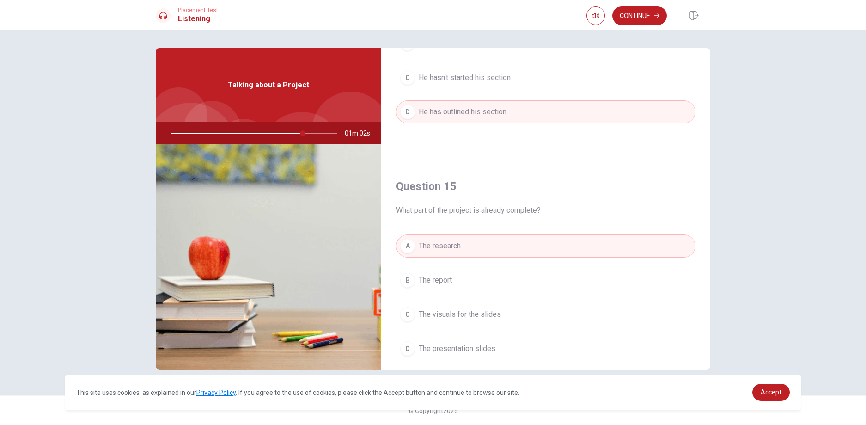
scroll to position [862, 0]
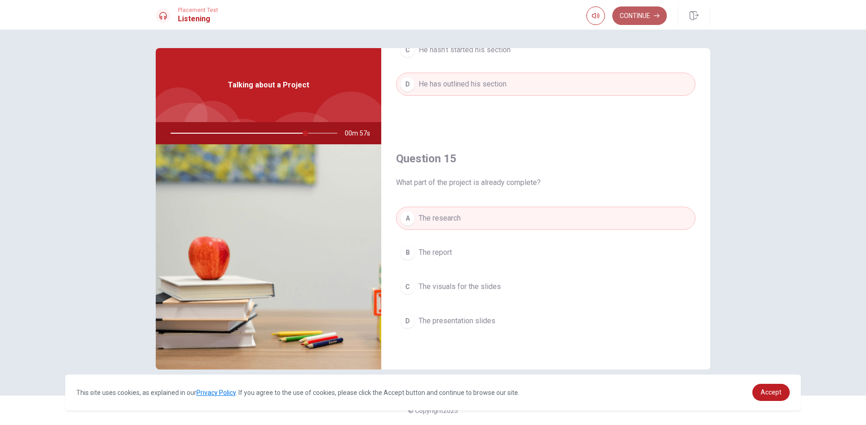
click at [629, 18] on button "Continue" at bounding box center [640, 15] width 55 height 18
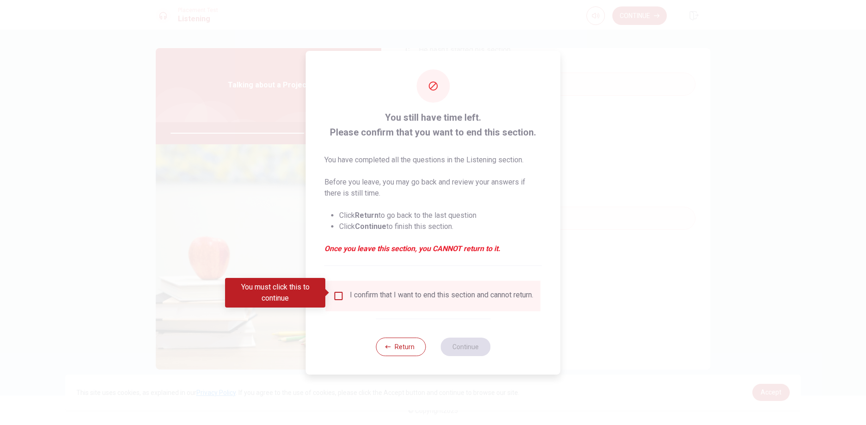
click at [374, 292] on div "I confirm that I want to end this section and cannot return." at bounding box center [442, 295] width 184 height 11
click at [338, 294] on input "You must click this to continue" at bounding box center [338, 295] width 11 height 11
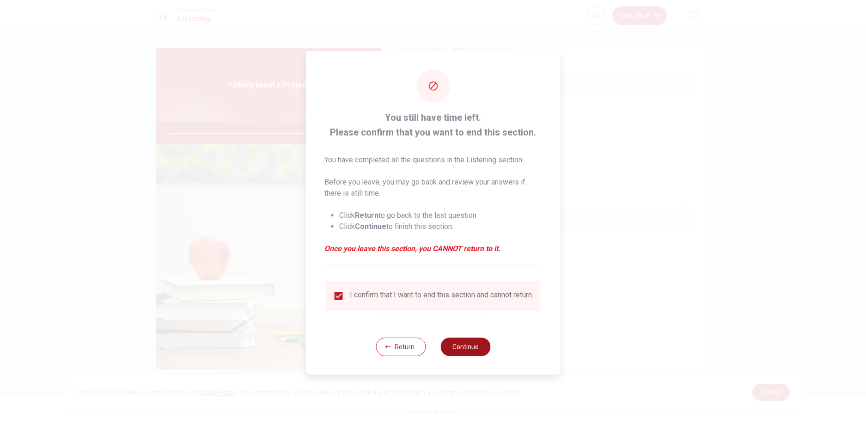
click at [464, 355] on button "Continue" at bounding box center [466, 346] width 50 height 18
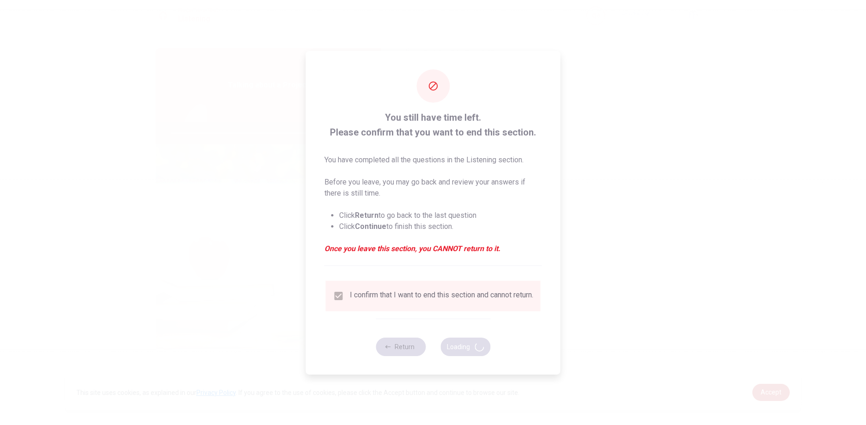
type input "83"
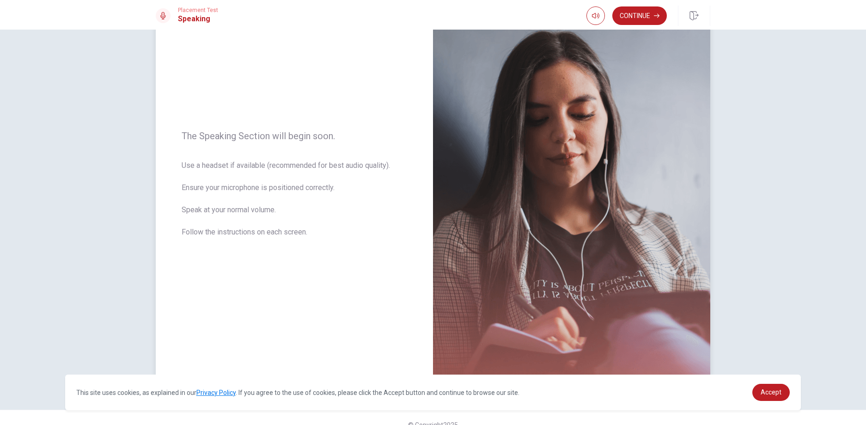
scroll to position [0, 0]
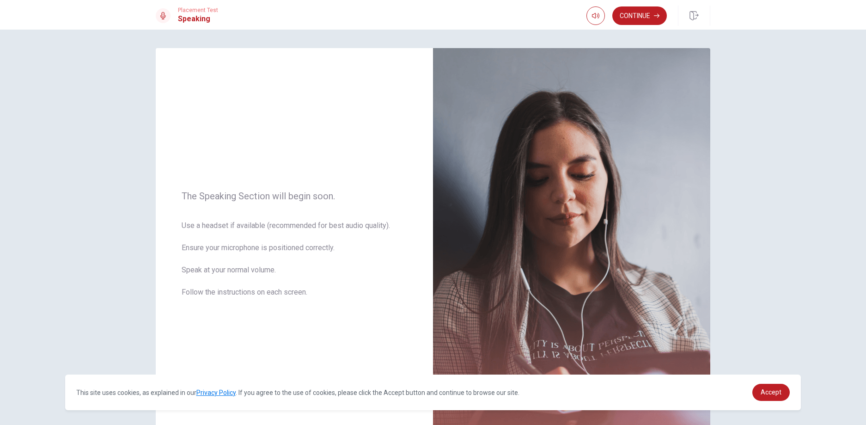
click at [722, 261] on div "The Speaking Section will begin soon. Use a headset if available (recommended f…" at bounding box center [433, 249] width 584 height 403
click at [638, 37] on div "The Speaking Section will begin soon. Use a headset if available (recommended f…" at bounding box center [433, 227] width 866 height 395
click at [639, 24] on button "Continue" at bounding box center [640, 15] width 55 height 18
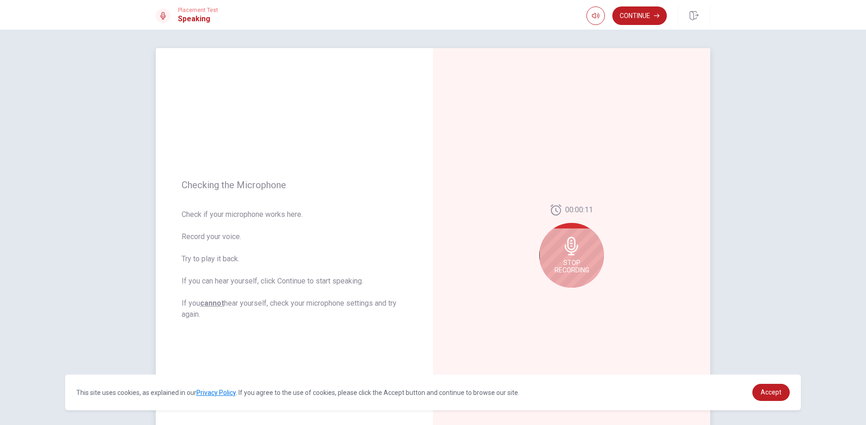
click at [382, 227] on span "Check if your microphone works here. Record your voice. Try to play it back. If…" at bounding box center [295, 264] width 226 height 111
click at [564, 256] on div "Stop Recording" at bounding box center [572, 255] width 65 height 65
click at [581, 294] on icon "Play Audio" at bounding box center [582, 295] width 4 height 6
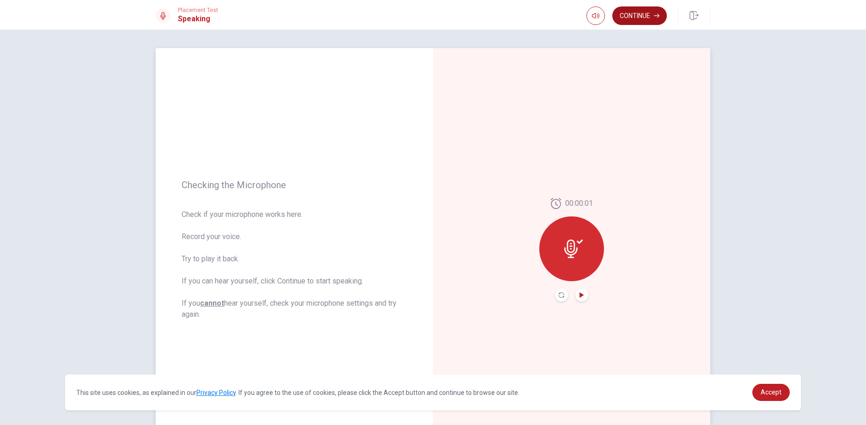
click at [631, 18] on button "Continue" at bounding box center [640, 15] width 55 height 18
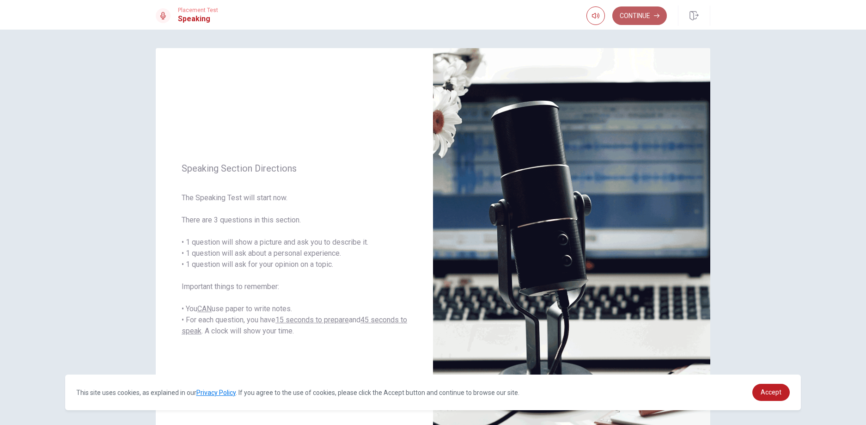
click at [632, 15] on button "Continue" at bounding box center [640, 15] width 55 height 18
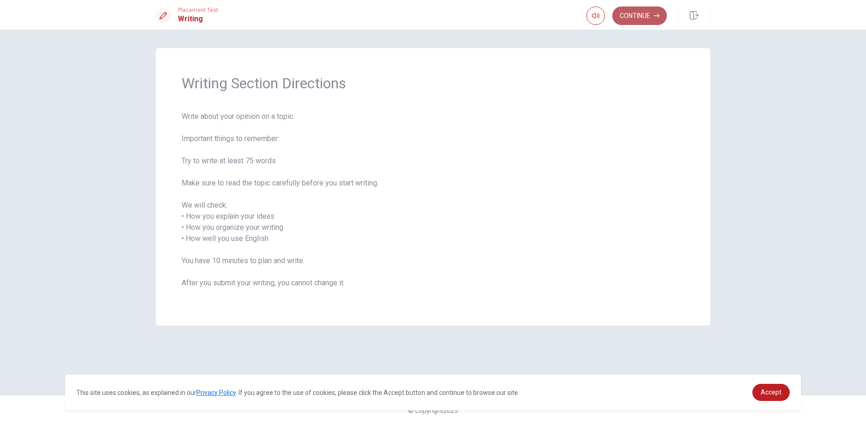
click at [654, 19] on button "Continue" at bounding box center [640, 15] width 55 height 18
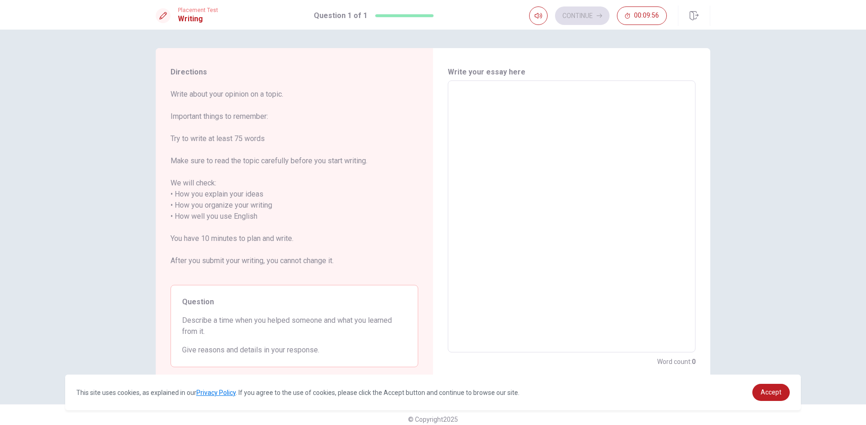
scroll to position [9, 0]
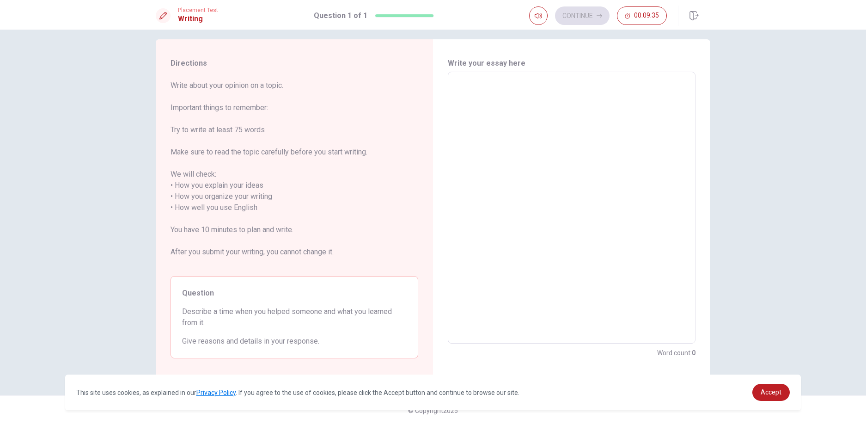
click at [529, 116] on textarea at bounding box center [571, 208] width 235 height 257
type textarea "I"
type textarea "x"
type textarea "I"
type textarea "x"
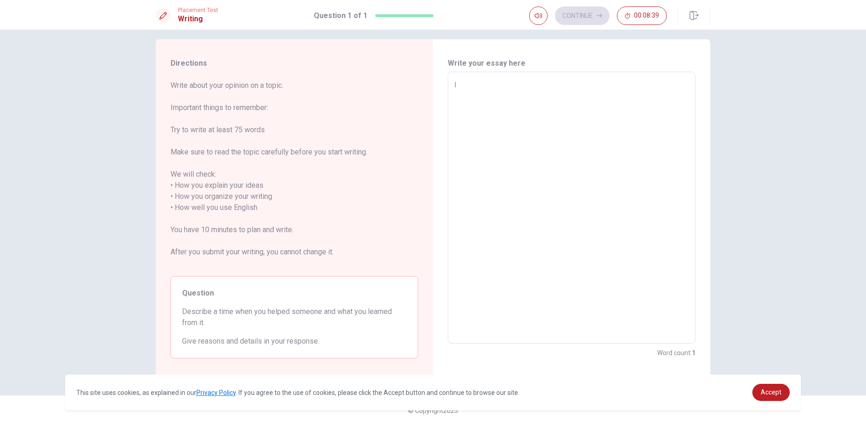
type textarea "I"
type textarea "x"
type textarea "I'"
type textarea "x"
type textarea "I'v"
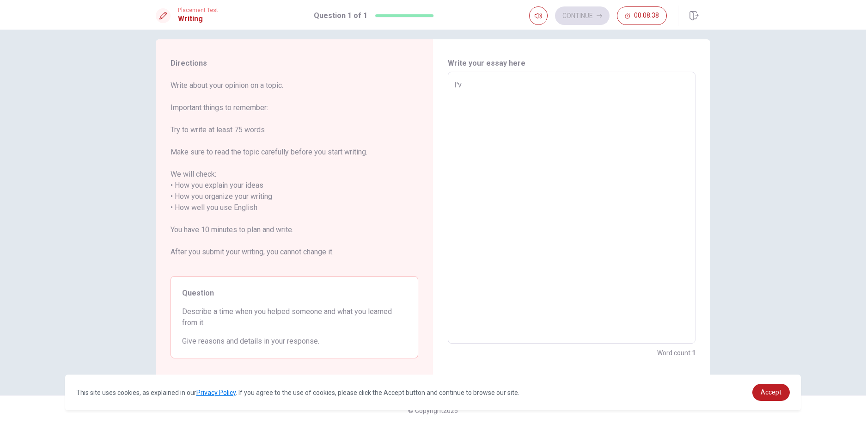
type textarea "x"
type textarea "I've"
type textarea "x"
type textarea "I've"
type textarea "x"
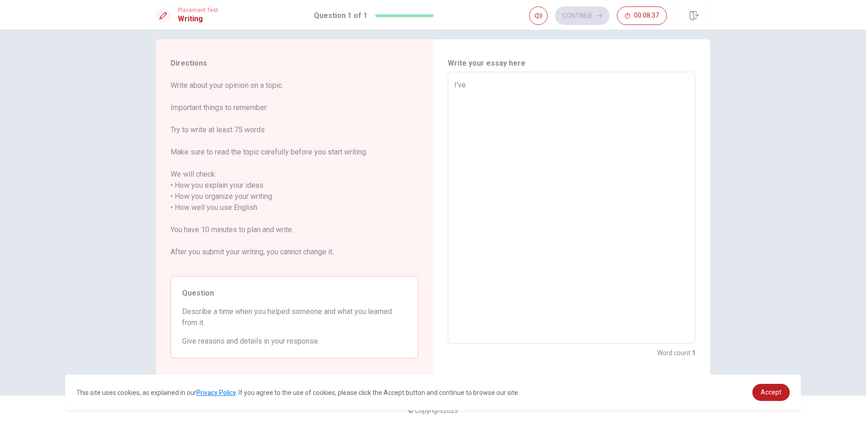
type textarea "I've b"
type textarea "x"
type textarea "I've be"
type textarea "x"
type textarea "I've bee"
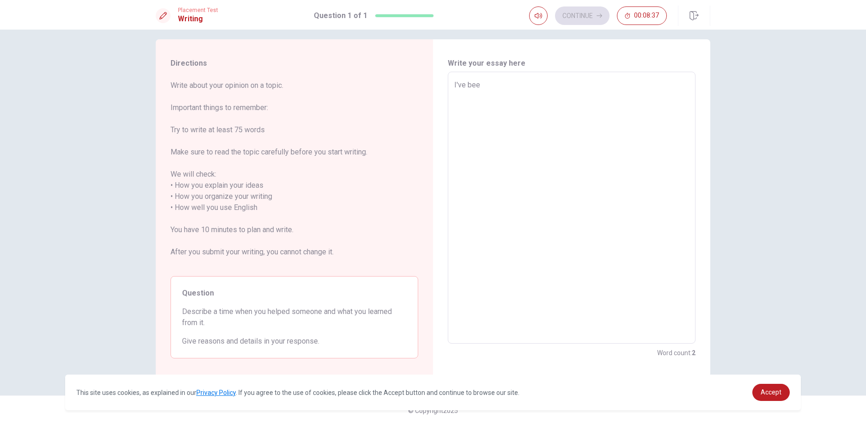
type textarea "x"
type textarea "I've been"
type textarea "x"
type textarea "I've been"
type textarea "x"
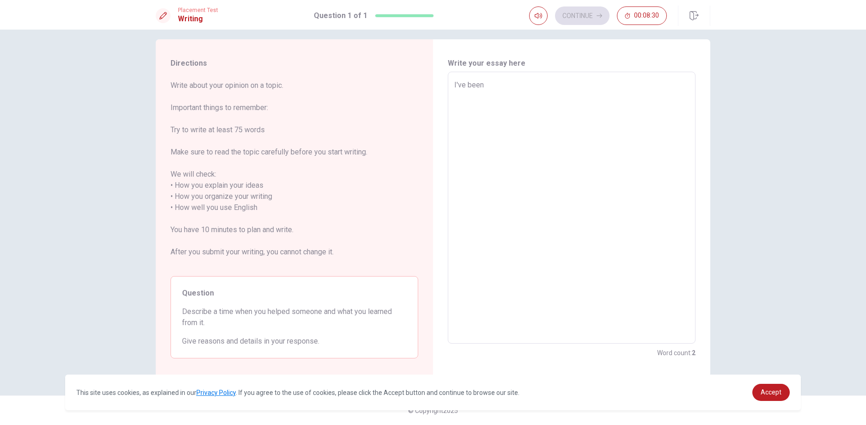
type textarea "I've been w"
type textarea "x"
type textarea "I've been wo"
type textarea "x"
type textarea "I've been wor"
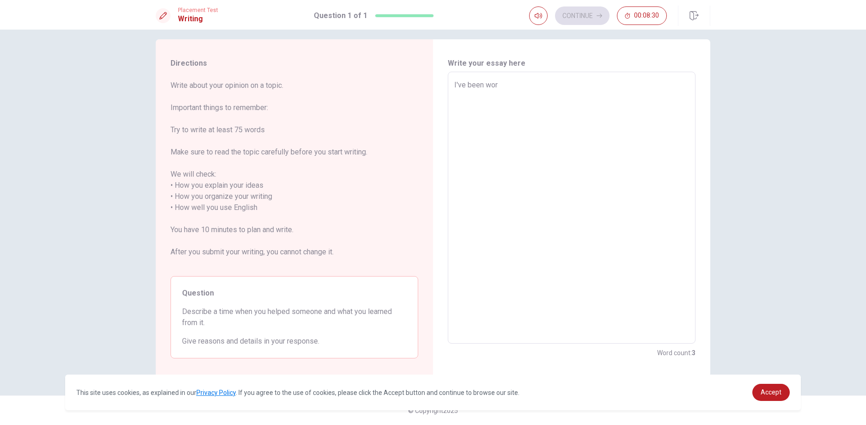
type textarea "x"
type textarea "I've been work"
type textarea "x"
type textarea "I've been worke"
type textarea "x"
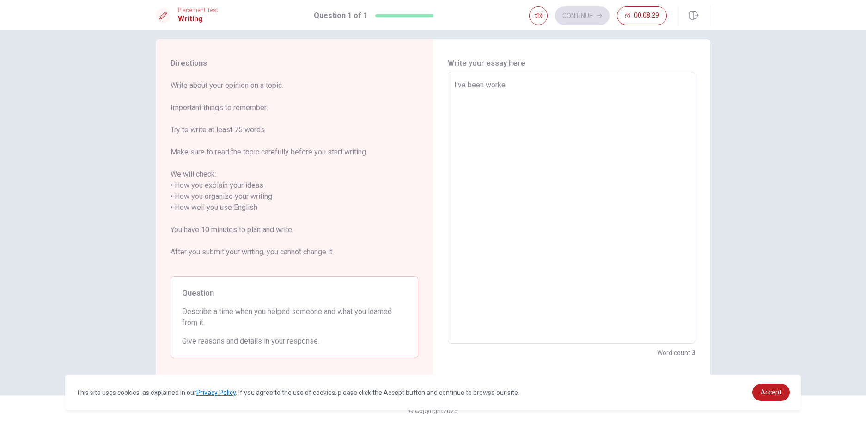
type textarea "I've been worked"
type textarea "x"
type textarea "I've been worked"
type textarea "x"
type textarea "I've been worked a"
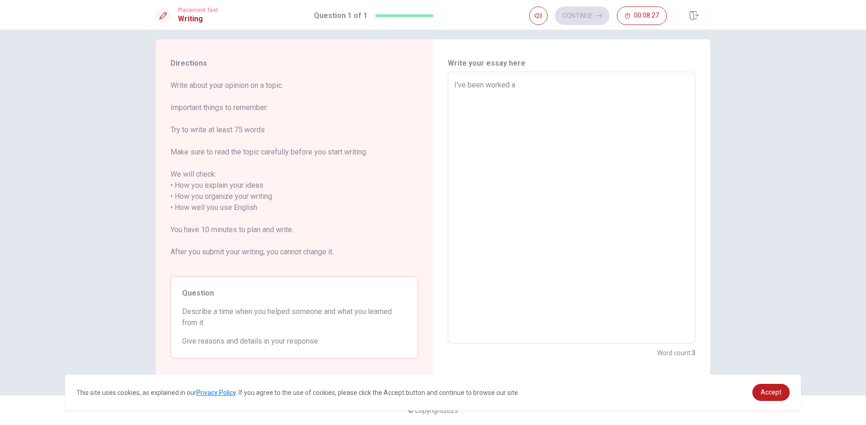
type textarea "x"
type textarea "I've been worked at"
type textarea "x"
type textarea "I've been worked at"
type textarea "x"
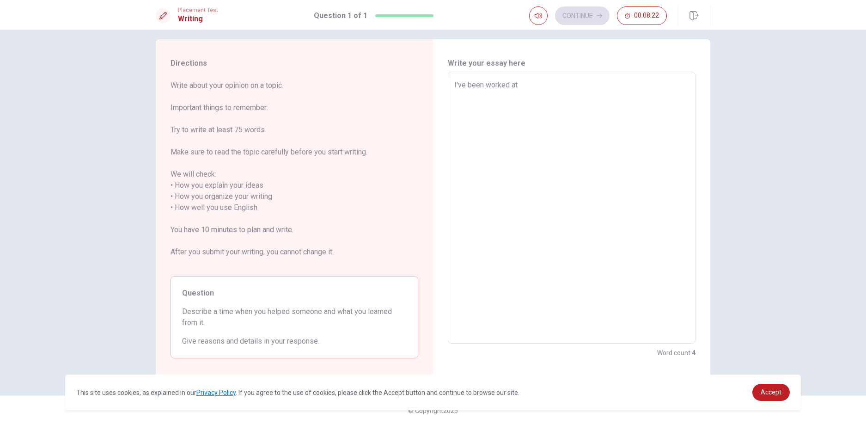
type textarea "I've been worked at a"
type textarea "x"
type textarea "I've been worked at an"
type textarea "x"
type textarea "I've been worked at an"
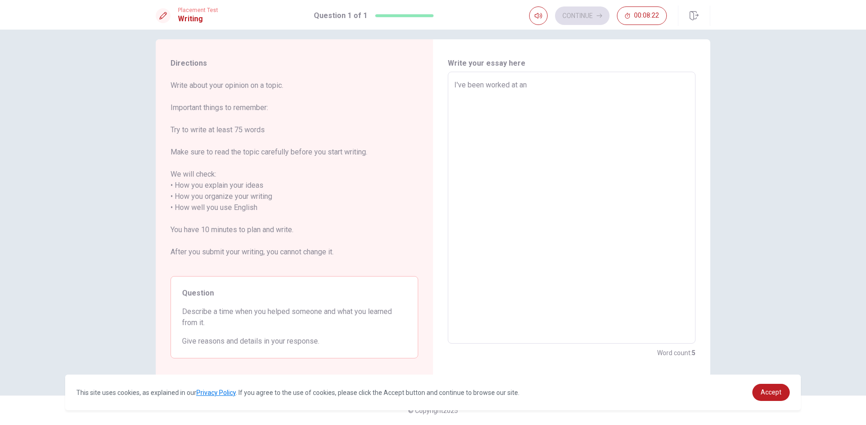
type textarea "x"
type textarea "I've been worked at an"
type textarea "x"
type textarea "I've been worked at a"
type textarea "x"
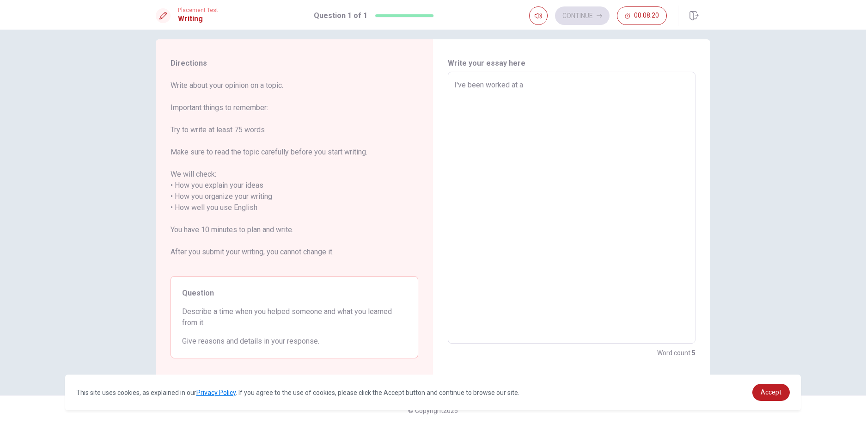
type textarea "I've been worked at"
type textarea "x"
type textarea "I've been worked at A"
type textarea "x"
type textarea "I've been worked at Ap"
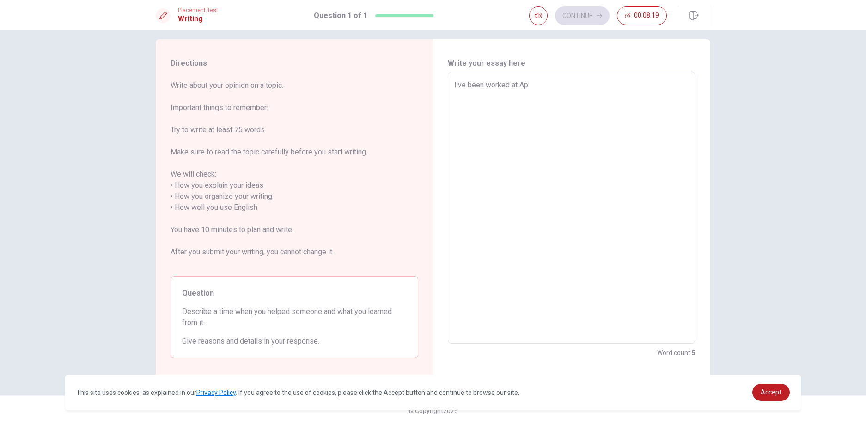
type textarea "x"
type textarea "I've been worked at App"
type textarea "x"
type textarea "I've been worked at Apple"
type textarea "x"
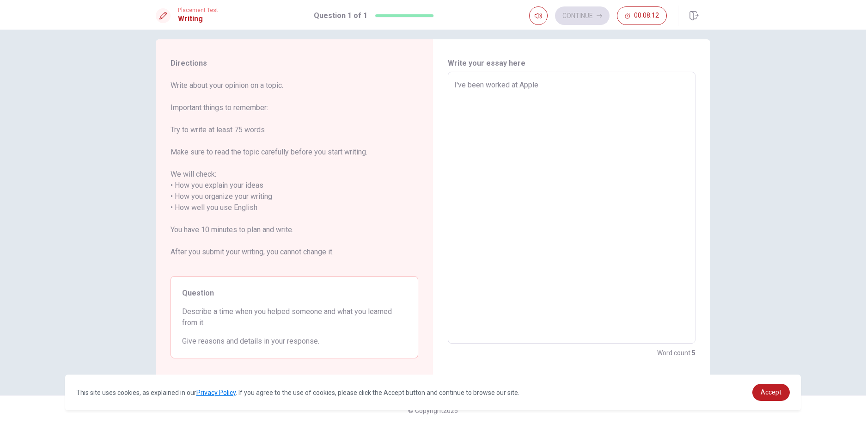
type textarea "I've been worked at Apple'"
type textarea "x"
type textarea "I've been worked at Apple's"
type textarea "x"
type textarea "I've been worked at Apple's"
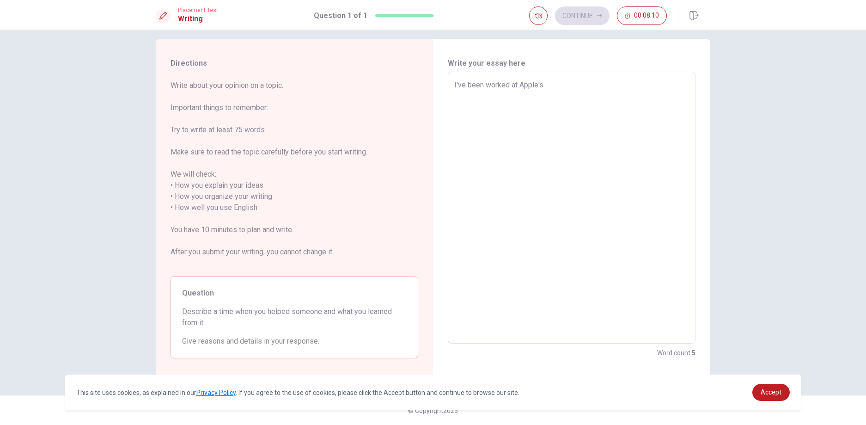
type textarea "x"
type textarea "I've been worked at Apple's c"
type textarea "x"
type textarea "I've been worked at Apple's cu"
type textarea "x"
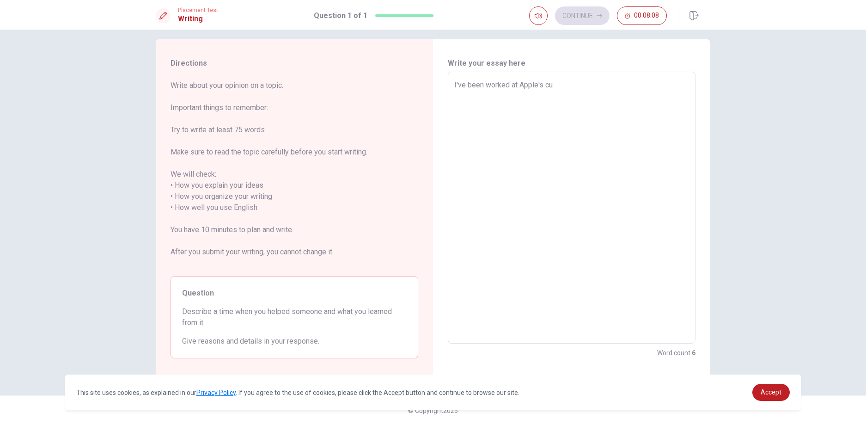
type textarea "I've been worked at Apple's cus"
type textarea "x"
type textarea "I've been worked at Apple's cust"
type textarea "x"
type textarea "I've been worked at Apple's custo"
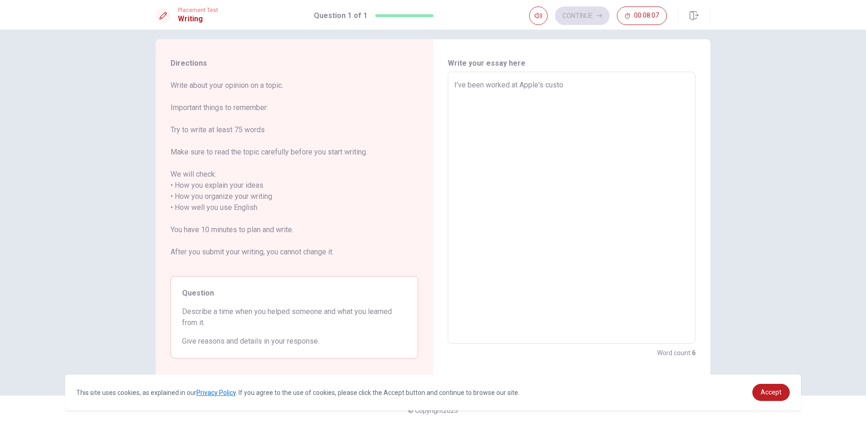
type textarea "x"
type textarea "I've been worked at Apple's custom"
type textarea "x"
type textarea "I've been worked at Apple's custome"
type textarea "x"
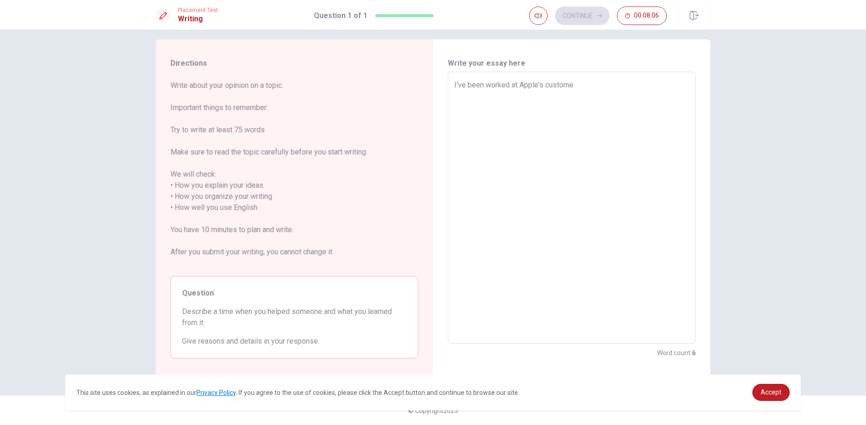
type textarea "I've been worked at Apple's customer"
type textarea "x"
type textarea "I've been worked at Apple's customer"
type textarea "x"
type textarea "I've been worked at Apple's customer s"
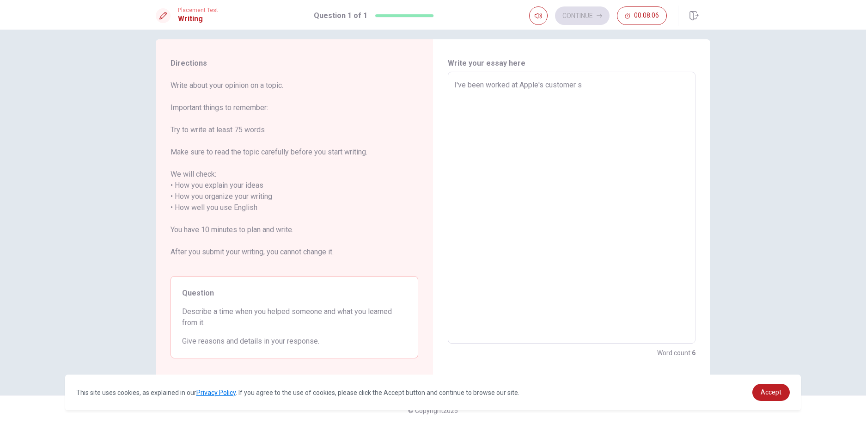
type textarea "x"
type textarea "I've been worked at Apple's customer su"
type textarea "x"
type textarea "I've been worked at Apple's customer sup"
type textarea "x"
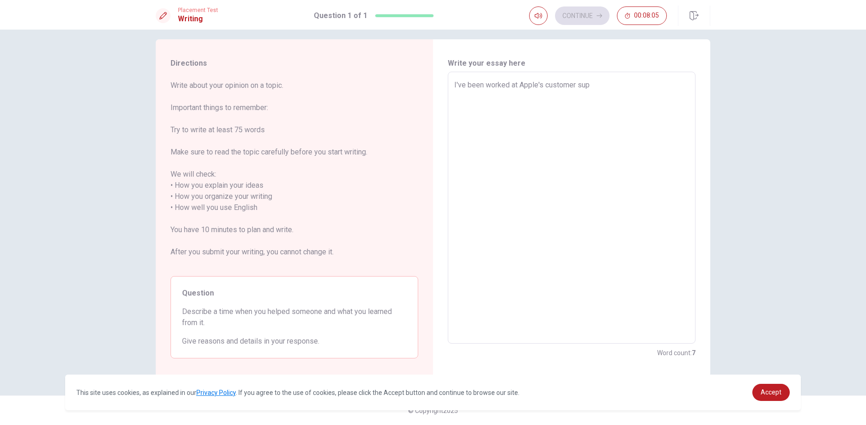
type textarea "I've been worked at Apple's customer supp"
type textarea "x"
type textarea "I've been worked at Apple's customer suppo"
type textarea "x"
type textarea "I've been worked at Apple's customer suppor"
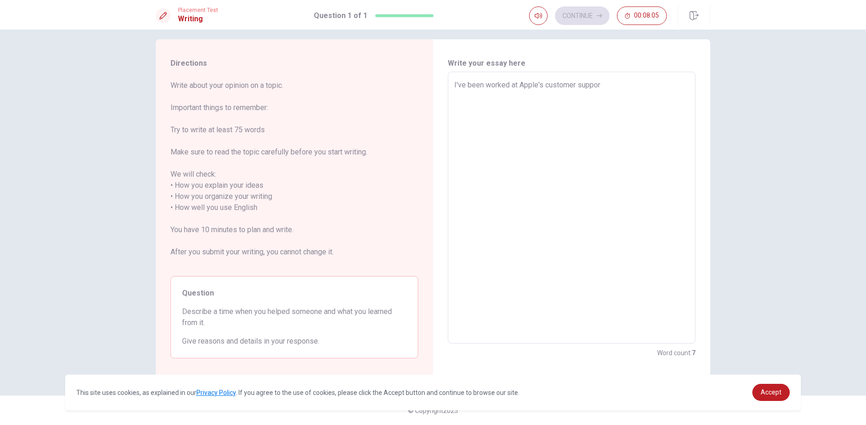
type textarea "x"
type textarea "I've been worked at Apple's customer support"
type textarea "x"
type textarea "I've been worked at Apple's customer support"
type textarea "x"
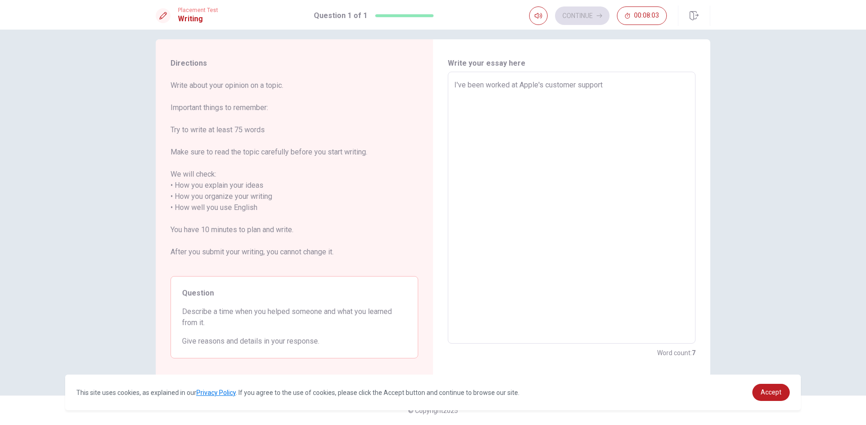
type textarea "I've been worked at Apple's customer support"
type textarea "x"
type textarea "I've been worked at Apple's customer support"
type textarea "x"
type textarea "I've been worked at Apple's customer support w"
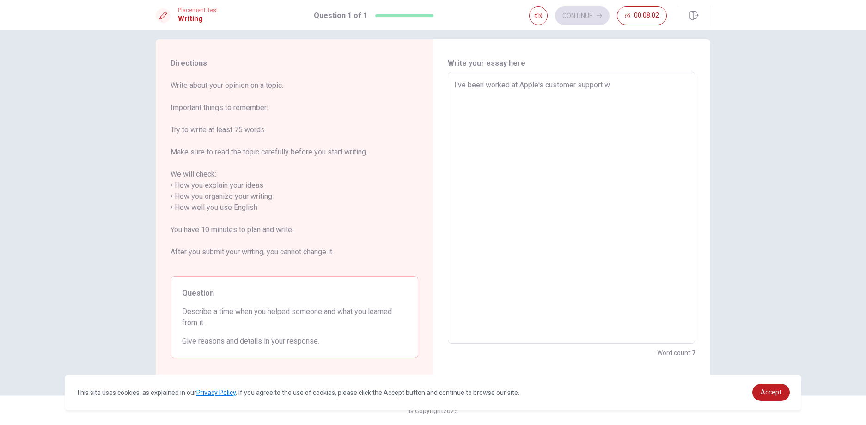
type textarea "x"
type textarea "I've been worked at Apple's customer support wh"
type textarea "x"
type textarea "I've been worked at Apple's customer support whe"
type textarea "x"
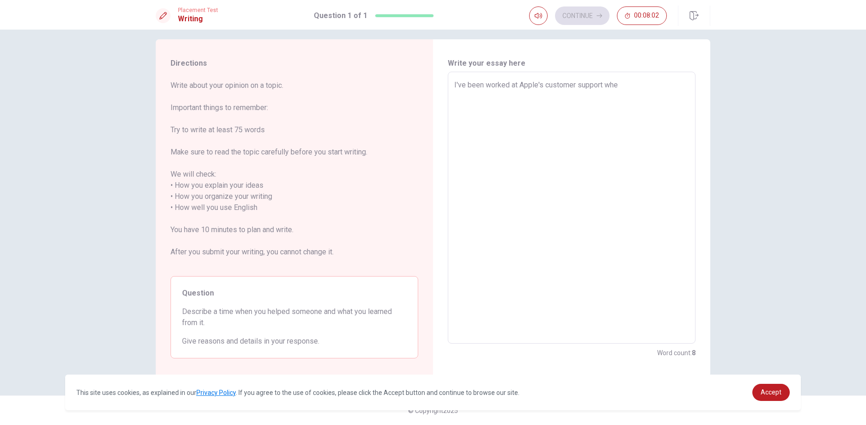
type textarea "I've been worked at Apple's customer support when"
type textarea "x"
type textarea "I've been worked at Apple's customer support when"
type textarea "x"
type textarea "I've been worked at Apple's customer support when I"
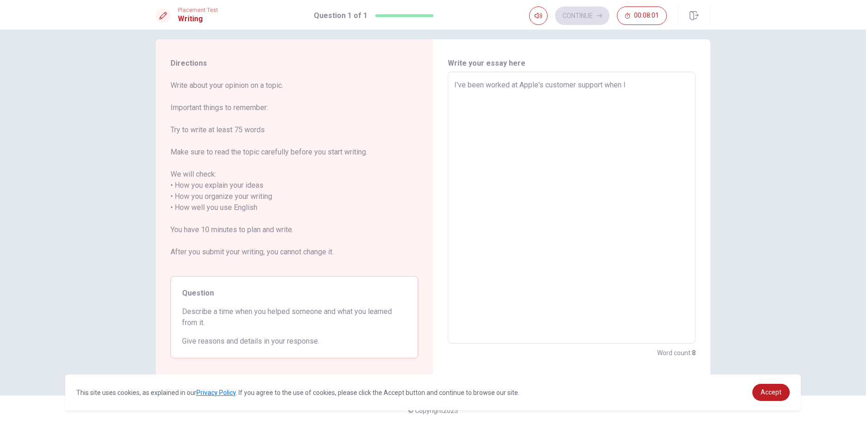
type textarea "x"
type textarea "I've been worked at Apple's customer support when I"
type textarea "x"
type textarea "I've been worked at Apple's customer support when I w"
type textarea "x"
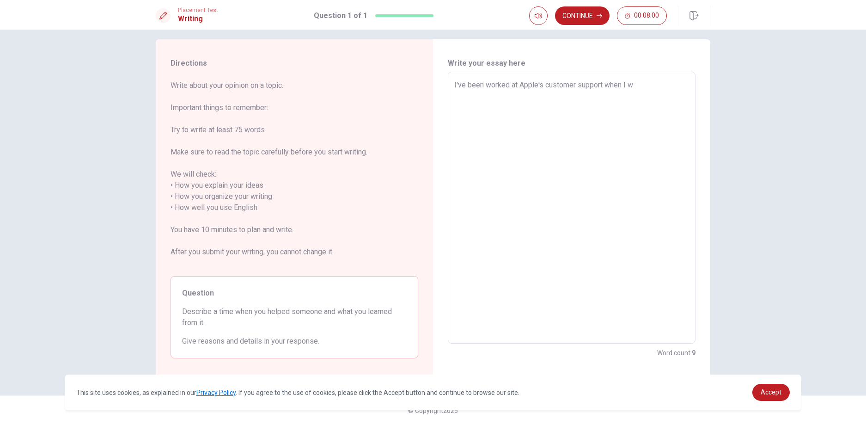
type textarea "I've been worked at Apple's customer support when I wa"
type textarea "x"
type textarea "I've been worked at Apple's customer support when I was"
type textarea "x"
type textarea "I've been worked at Apple's customer support when I was"
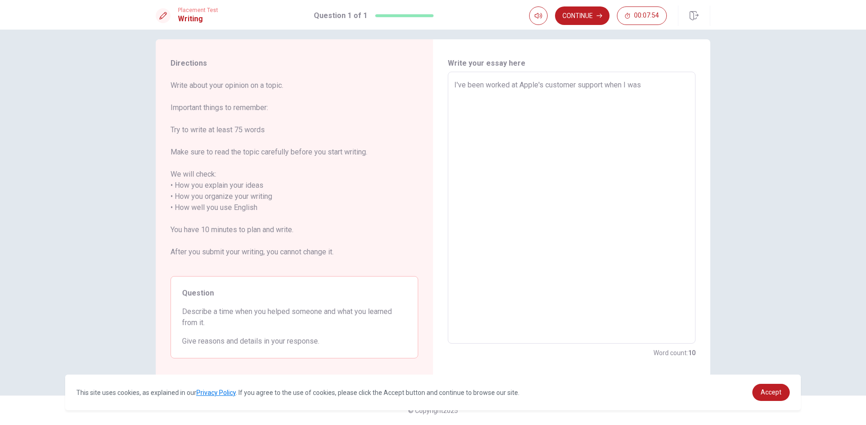
type textarea "x"
type textarea "I've been worked at Apple's customer support when I was 2"
type textarea "x"
type textarea "I've been worked at Apple's customer support when I was 27"
type textarea "x"
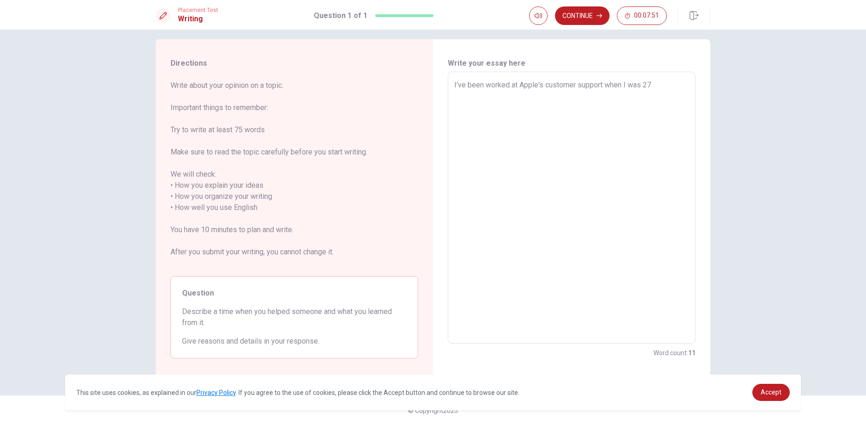
type textarea "I've been worked at Apple's customer support when I was 27"
type textarea "x"
type textarea "I've been worked at Apple's customer support when I was 27 y"
type textarea "x"
type textarea "I've been worked at Apple's customer support when I was 27 ye"
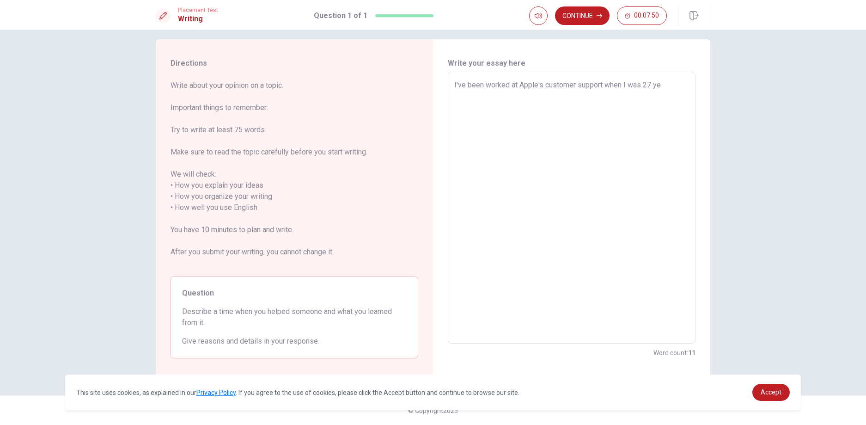
type textarea "x"
type textarea "I've been worked at Apple's customer support when I was 27 yea"
type textarea "x"
type textarea "I've been worked at Apple's customer support when I was 27 year"
type textarea "x"
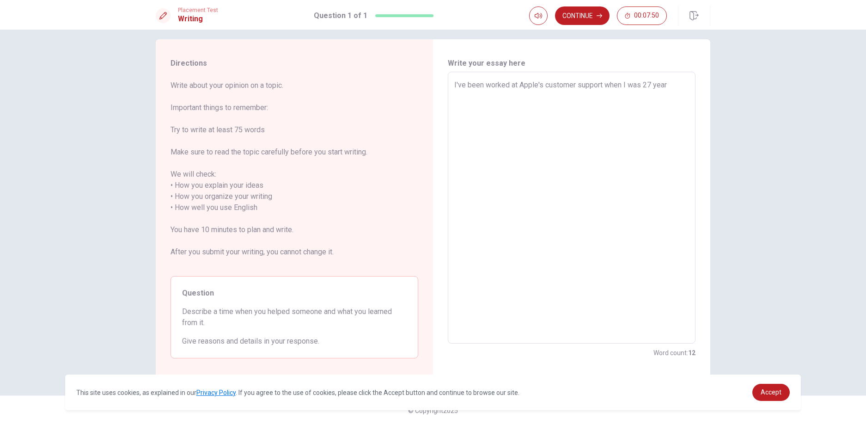
type textarea "I've been worked at Apple's customer support when I was 27 years"
type textarea "x"
type textarea "I've been worked at Apple's customer support when I was 27 years"
type textarea "x"
type textarea "I've been worked at Apple's customer support when I was [DEMOGRAPHIC_DATA]"
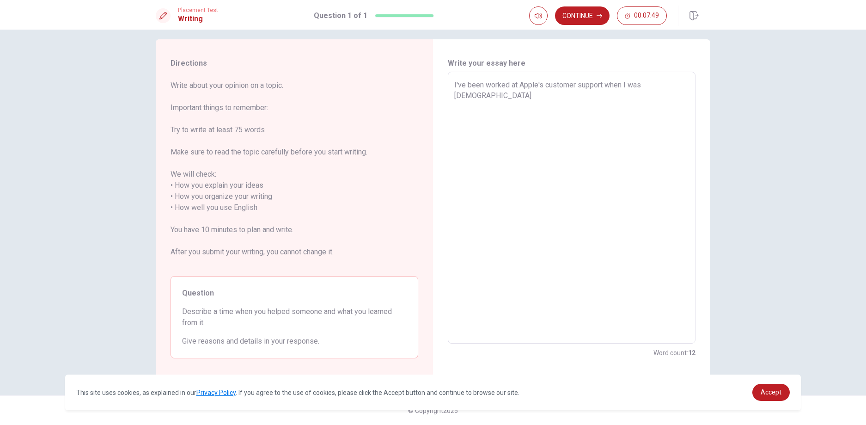
type textarea "x"
type textarea "I've been worked at Apple's customer support when I was 27 years ol"
type textarea "x"
type textarea "I've been worked at Apple's customer support when I was [DEMOGRAPHIC_DATA]"
type textarea "x"
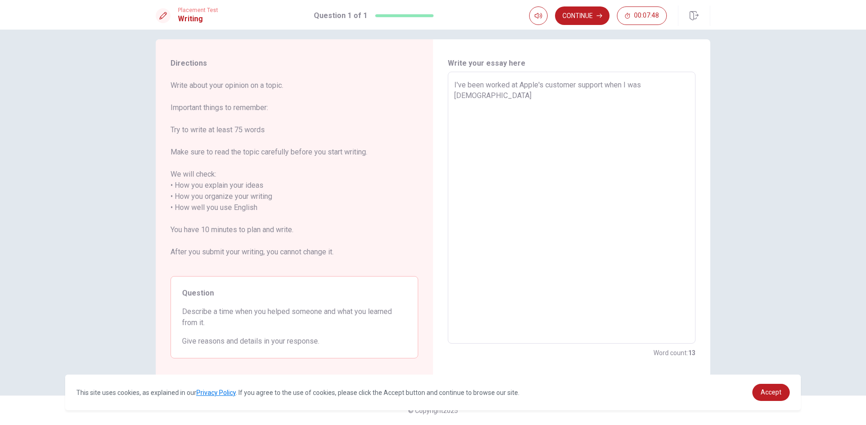
type textarea "I've been worked at Apple's customer support when I was [DEMOGRAPHIC_DATA]."
type textarea "x"
type textarea "I've been worked at Apple's customer support when I was [DEMOGRAPHIC_DATA]."
type textarea "x"
type textarea "I've been worked at Apple's customer support when I was [DEMOGRAPHIC_DATA]. I"
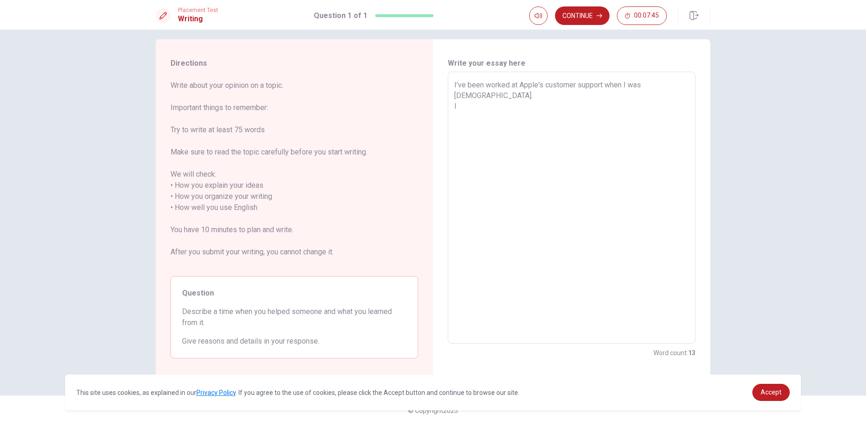
type textarea "x"
type textarea "I've been worked at Apple's customer support when I was [DEMOGRAPHIC_DATA]. I"
type textarea "x"
type textarea "I've been worked at Apple's customer support when I was [DEMOGRAPHIC_DATA]. I h"
type textarea "x"
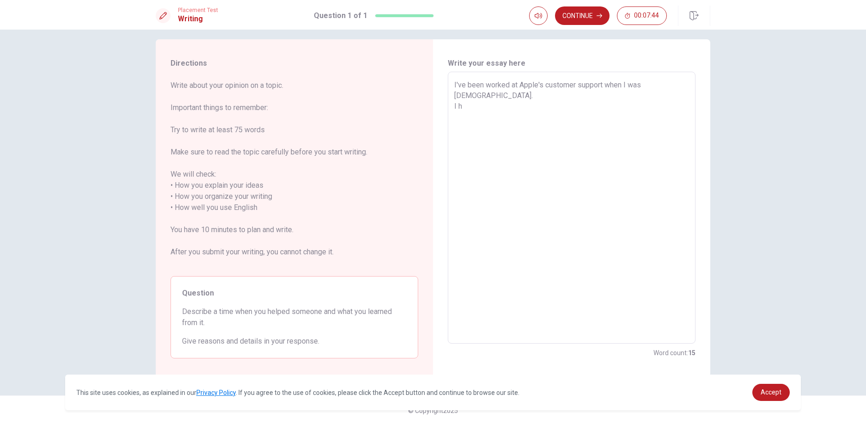
type textarea "I've been worked at Apple's customer support when I was [DEMOGRAPHIC_DATA]. I he"
type textarea "x"
type textarea "I've been worked at Apple's customer support when I was [DEMOGRAPHIC_DATA]. I h…"
type textarea "x"
type textarea "I've been worked at Apple's customer support when I was [DEMOGRAPHIC_DATA]. I h…"
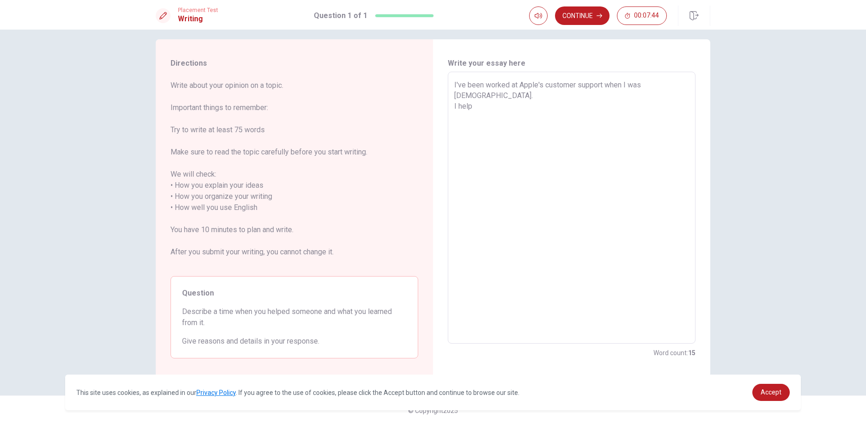
type textarea "x"
type textarea "I've been worked at Apple's customer support when I was [DEMOGRAPHIC_DATA]. I h…"
type textarea "x"
type textarea "I've been worked at Apple's customer support when I was [DEMOGRAPHIC_DATA]. I h…"
type textarea "x"
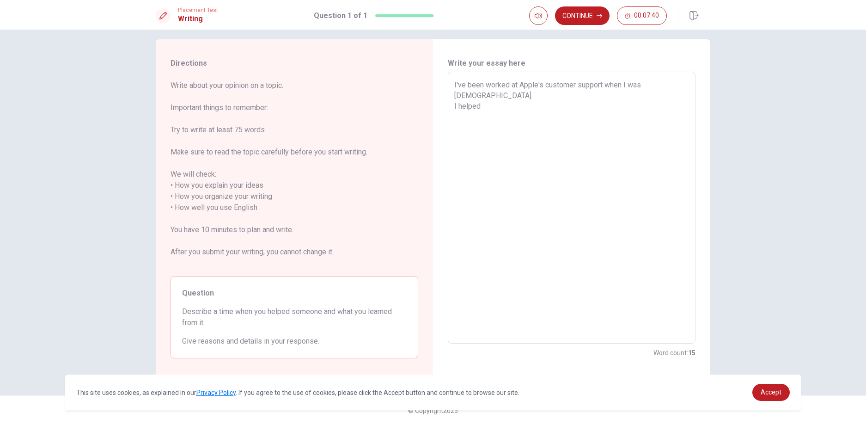
type textarea "I've been worked at Apple's customer support when I was [DEMOGRAPHIC_DATA]. I h…"
type textarea "x"
type textarea "I've been worked at Apple's customer support when I was [DEMOGRAPHIC_DATA]. I h…"
type textarea "x"
type textarea "I've been worked at Apple's customer support when I was [DEMOGRAPHIC_DATA]. I h…"
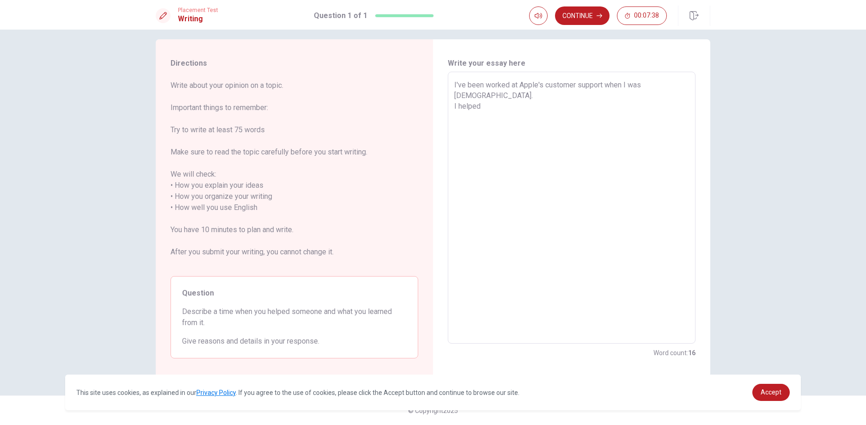
type textarea "x"
type textarea "I've been worked at Apple's customer support when I was [DEMOGRAPHIC_DATA]. I h…"
type textarea "x"
type textarea "I've been worked at Apple's customer support when I was [DEMOGRAPHIC_DATA]. I h…"
type textarea "x"
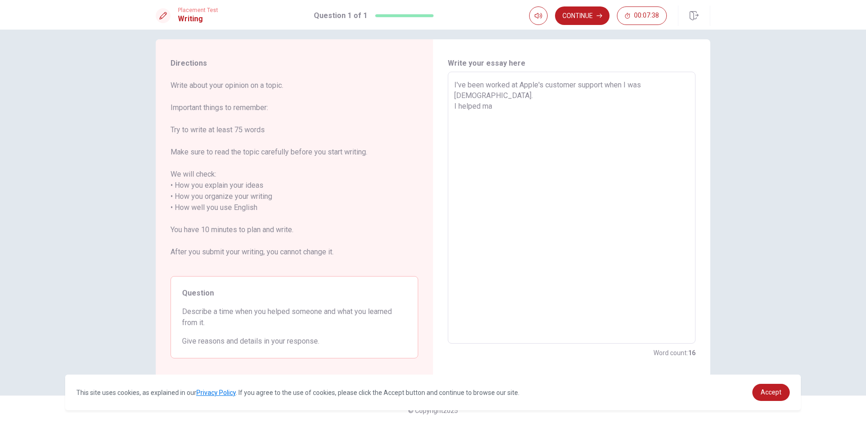
type textarea "I've been worked at Apple's customer support when I was [DEMOGRAPHIC_DATA]. I h…"
type textarea "x"
type textarea "I've been worked at Apple's customer support when I was [DEMOGRAPHIC_DATA]. I h…"
type textarea "x"
type textarea "I've been worked at Apple's customer support when I was [DEMOGRAPHIC_DATA]. I h…"
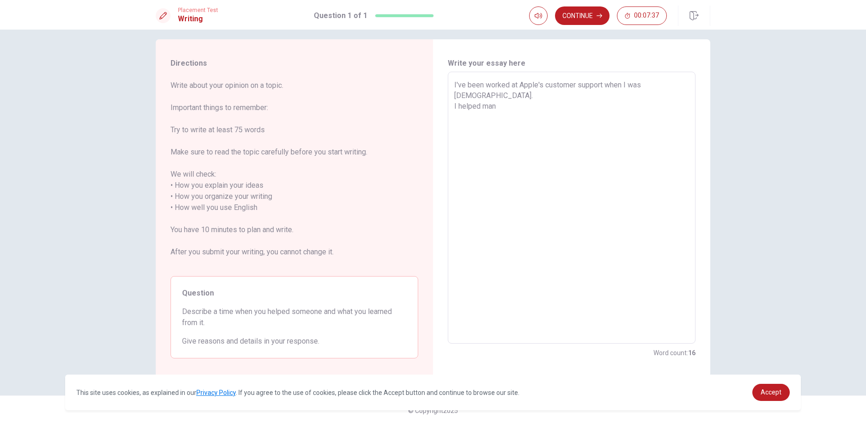
type textarea "x"
type textarea "I've been worked at Apple's customer support when I was [DEMOGRAPHIC_DATA]. I h…"
type textarea "x"
type textarea "I've been worked at Apple's customer support when I was [DEMOGRAPHIC_DATA]. I h…"
type textarea "x"
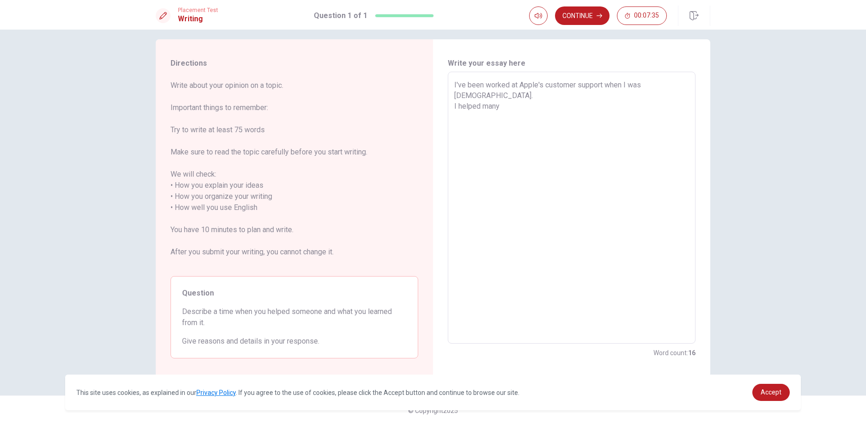
type textarea "I've been worked at Apple's customer support when I was [DEMOGRAPHIC_DATA]. I h…"
type textarea "x"
type textarea "I've been worked at Apple's customer support when I was [DEMOGRAPHIC_DATA]. I h…"
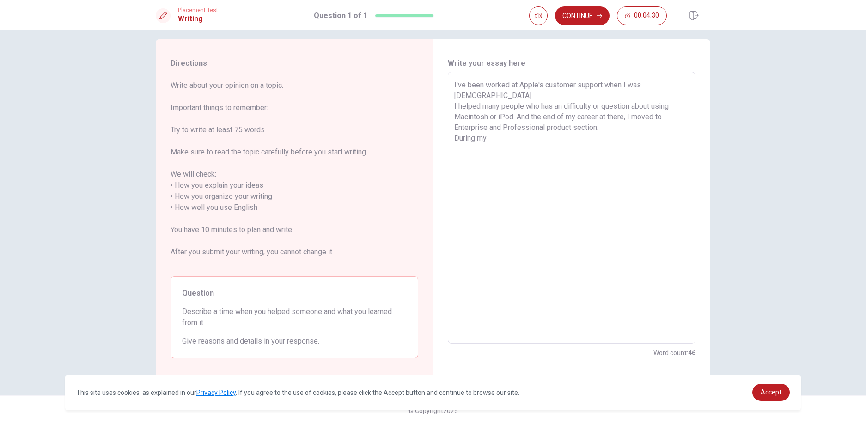
click at [607, 117] on textarea "I've been worked at Apple's customer support when I was [DEMOGRAPHIC_DATA]. I h…" at bounding box center [571, 208] width 235 height 257
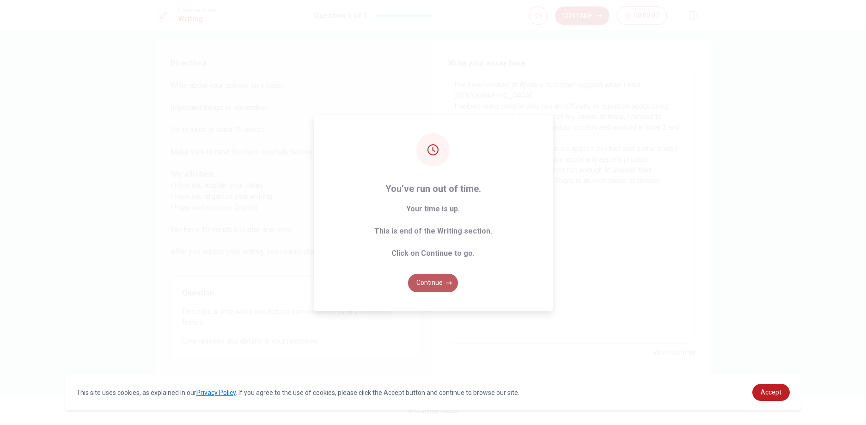
click at [436, 279] on button "Continue" at bounding box center [433, 283] width 50 height 18
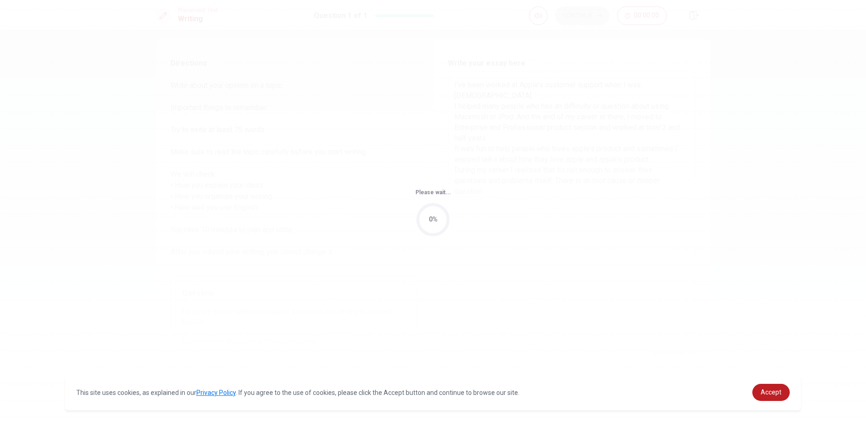
scroll to position [0, 0]
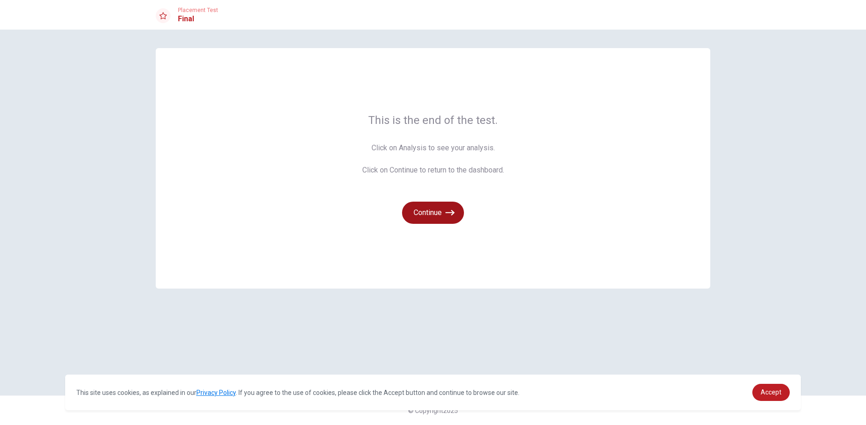
click at [435, 209] on button "Continue" at bounding box center [433, 213] width 62 height 22
